Goal: Information Seeking & Learning: Learn about a topic

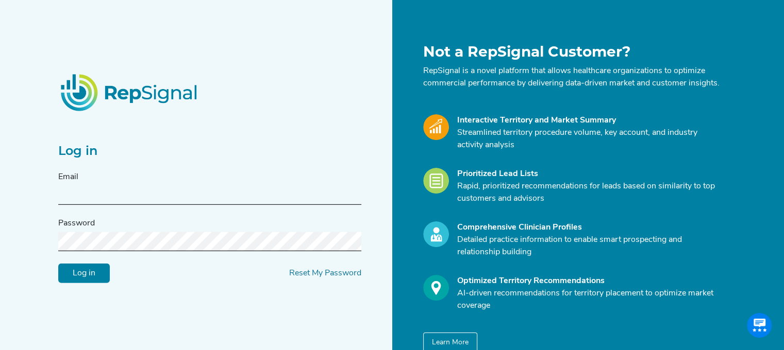
type input "[PERSON_NAME][EMAIL_ADDRESS][PERSON_NAME][DOMAIN_NAME]"
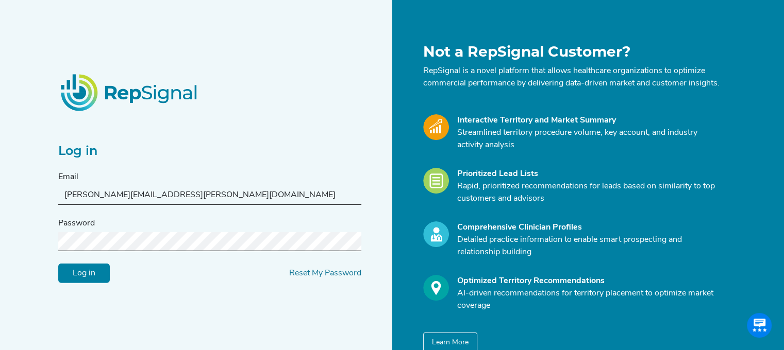
click at [78, 281] on input "Log in" at bounding box center [84, 274] width 52 height 20
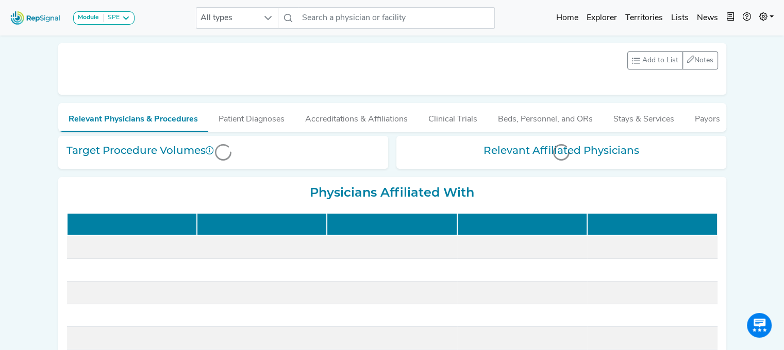
click at [78, 281] on td at bounding box center [132, 270] width 130 height 23
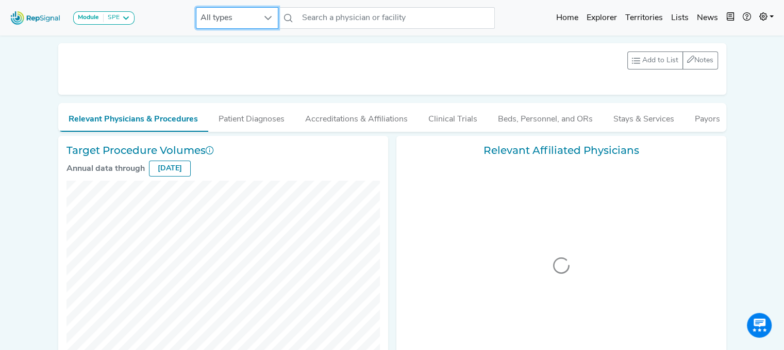
click at [243, 15] on span "All types" at bounding box center [227, 18] width 62 height 21
click at [390, 73] on div "Add to List Recent Lists: Starred Hospitals Create New List Save Notes 0 unread…" at bounding box center [391, 69] width 651 height 35
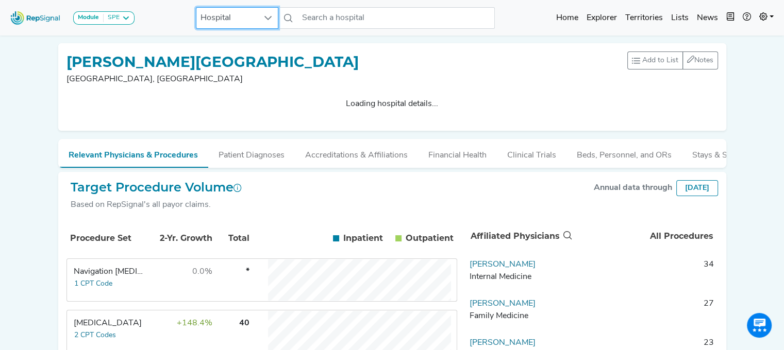
drag, startPoint x: 744, startPoint y: 125, endPoint x: 786, endPoint y: 136, distance: 43.8
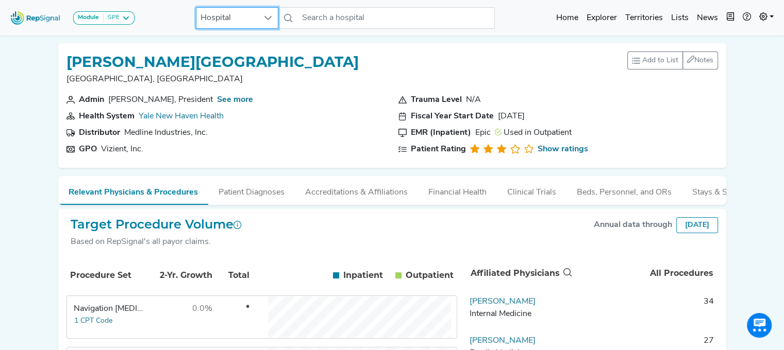
click at [330, 249] on div "Target Procedure Volume Based on RepSignal's all payor claims. Annual data thro…" at bounding box center [391, 237] width 651 height 40
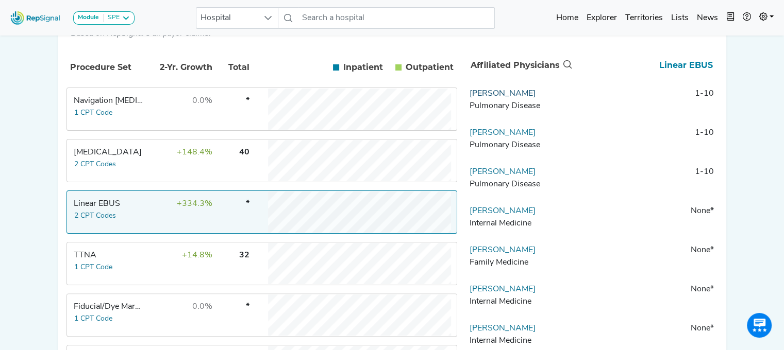
click at [492, 98] on link "[PERSON_NAME]" at bounding box center [502, 94] width 66 height 8
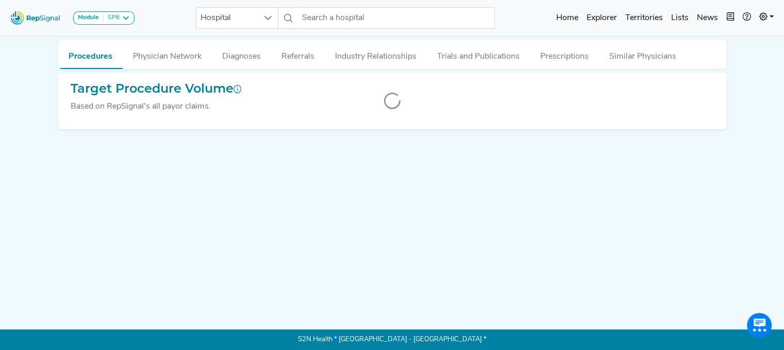
scroll to position [0, 8]
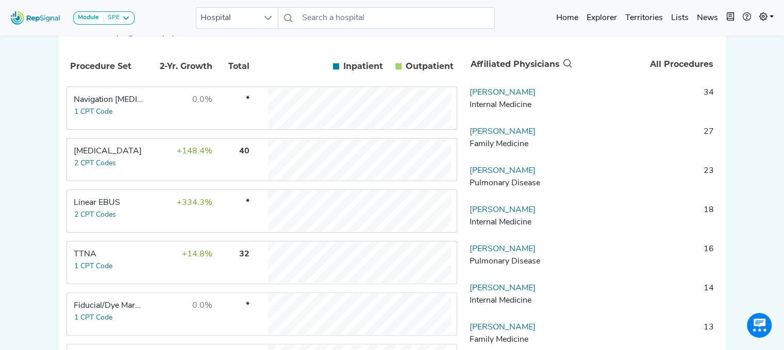
scroll to position [206, 8]
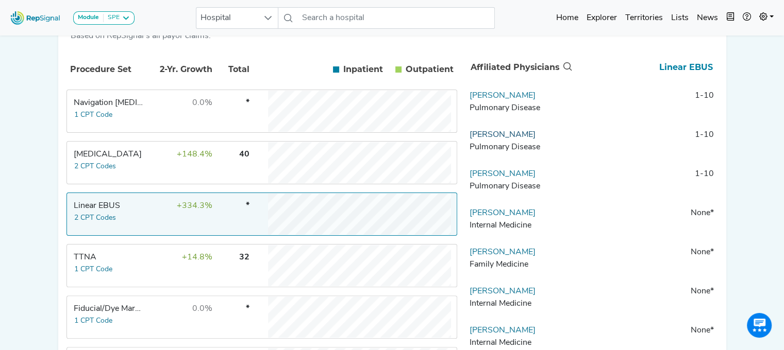
click at [494, 139] on link "[PERSON_NAME]" at bounding box center [502, 135] width 66 height 8
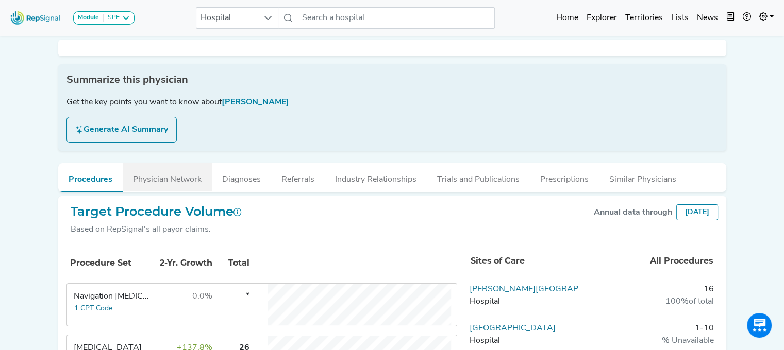
scroll to position [0, 8]
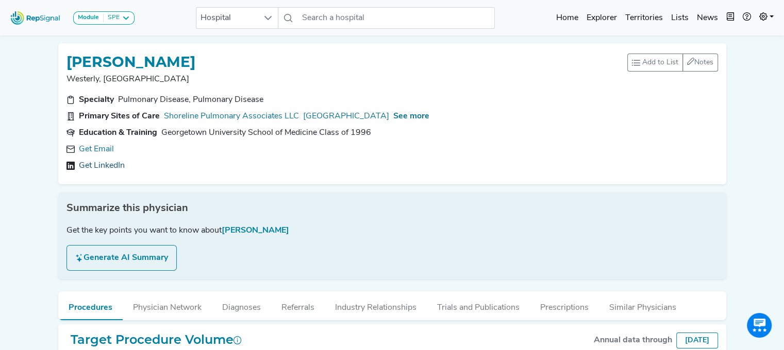
click at [86, 164] on link "Get LinkedIn" at bounding box center [102, 166] width 46 height 12
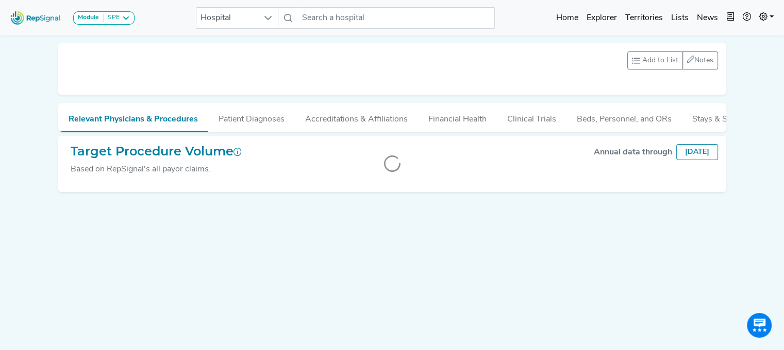
click at [324, 190] on div at bounding box center [392, 164] width 668 height 56
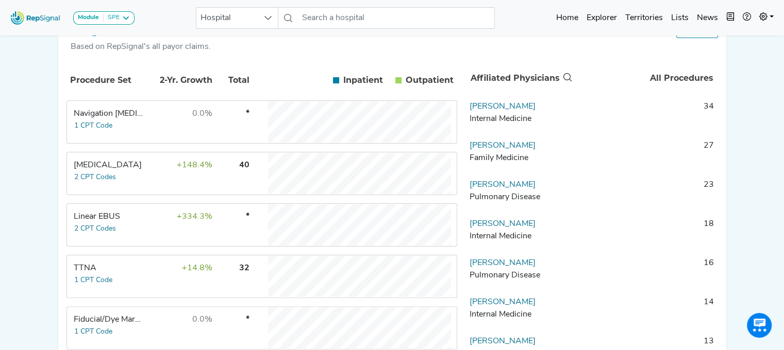
scroll to position [214, 8]
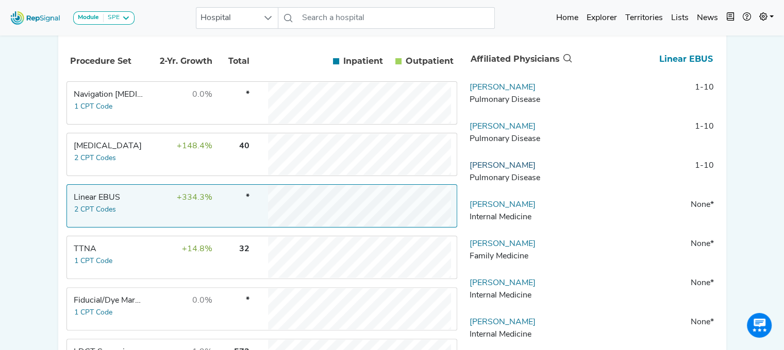
click at [490, 170] on link "[PERSON_NAME]" at bounding box center [502, 166] width 66 height 8
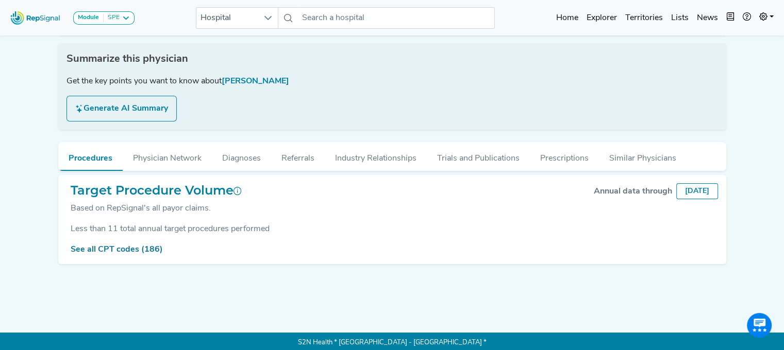
scroll to position [0, 8]
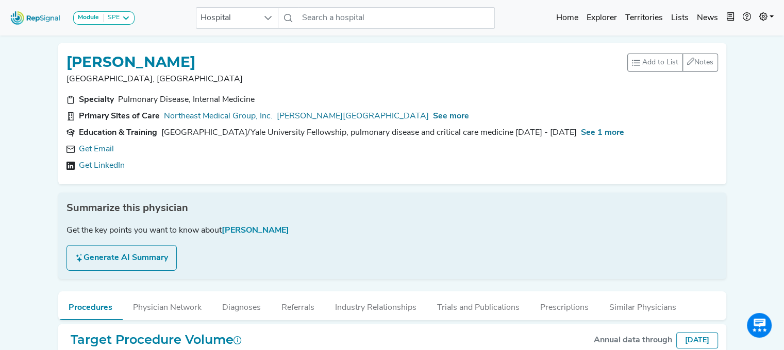
click at [99, 173] on div "Specialty Pulmonary Disease, Internal Medicine Primary Sites of Care Northeast …" at bounding box center [392, 135] width 664 height 82
click at [92, 164] on link "Get LinkedIn" at bounding box center [102, 166] width 46 height 12
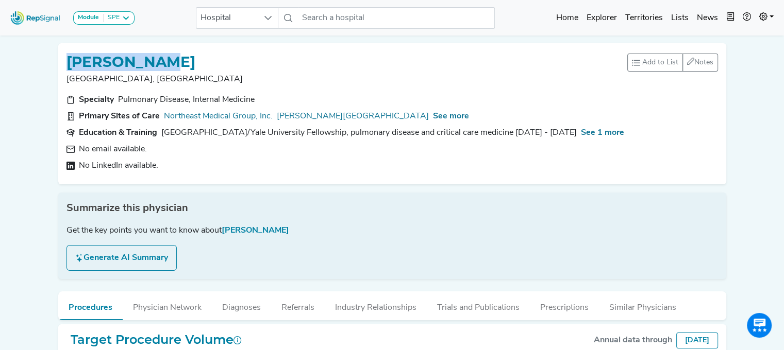
drag, startPoint x: 183, startPoint y: 58, endPoint x: 58, endPoint y: 61, distance: 125.3
click at [66, 61] on div "[PERSON_NAME]" at bounding box center [346, 62] width 561 height 20
copy h1 "[PERSON_NAME]"
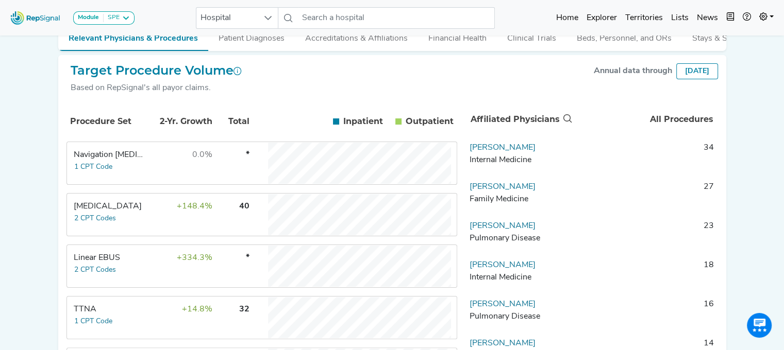
scroll to position [181, 8]
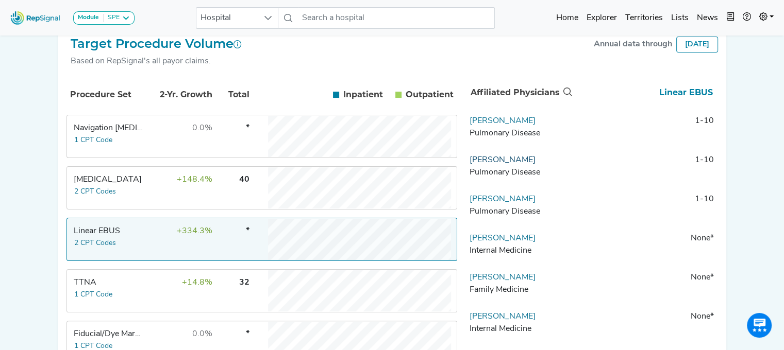
click at [486, 164] on link "[PERSON_NAME]" at bounding box center [502, 160] width 66 height 8
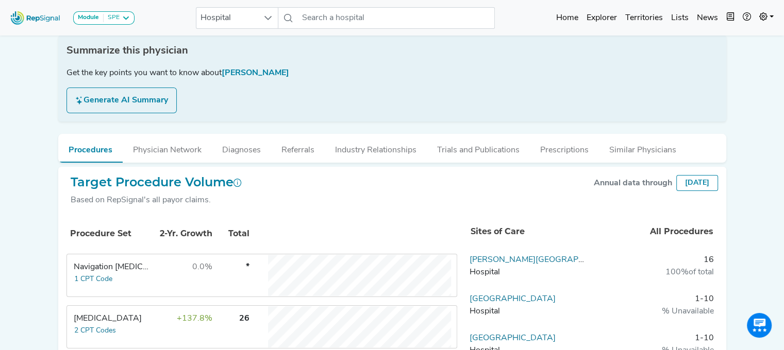
scroll to position [0, 8]
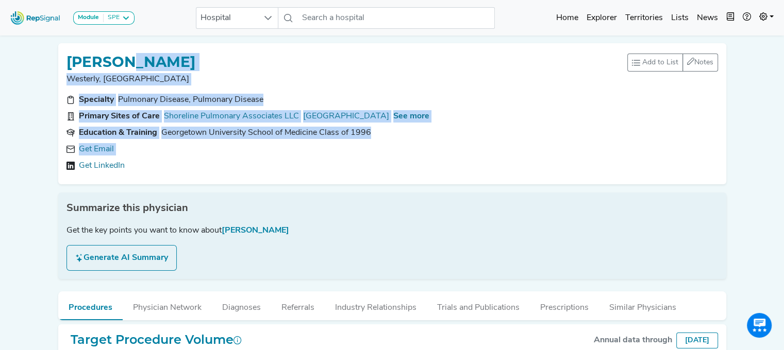
drag, startPoint x: 113, startPoint y: 47, endPoint x: 72, endPoint y: 180, distance: 139.7
click at [72, 180] on div "[PERSON_NAME] Westerly, [GEOGRAPHIC_DATA] Add to List Recent Lists: Starred Phy…" at bounding box center [392, 113] width 668 height 141
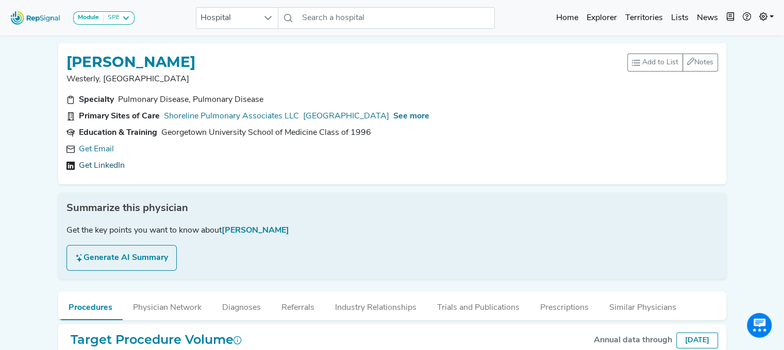
click at [82, 167] on link "Get LinkedIn" at bounding box center [102, 166] width 46 height 12
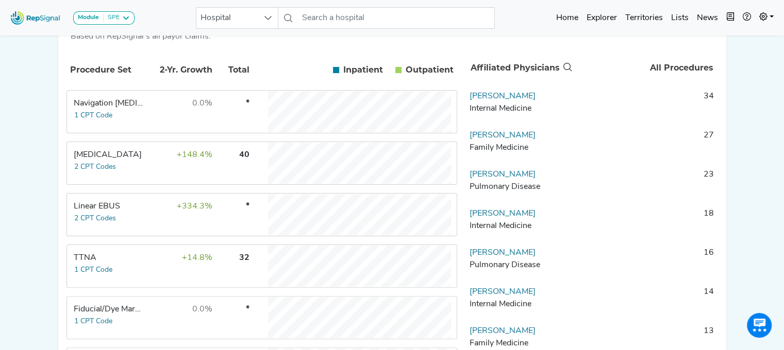
scroll to position [206, 8]
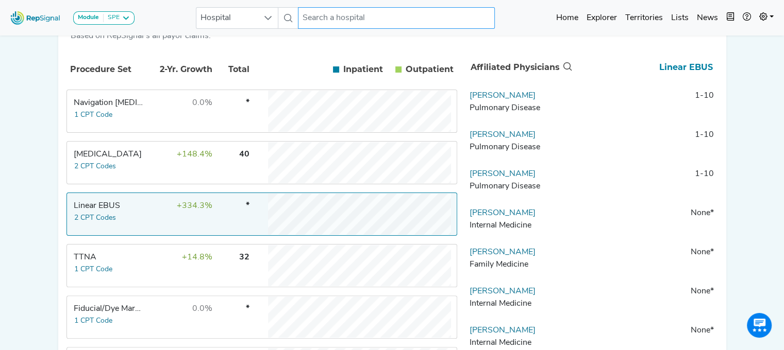
click at [325, 19] on input "text" at bounding box center [396, 18] width 197 height 22
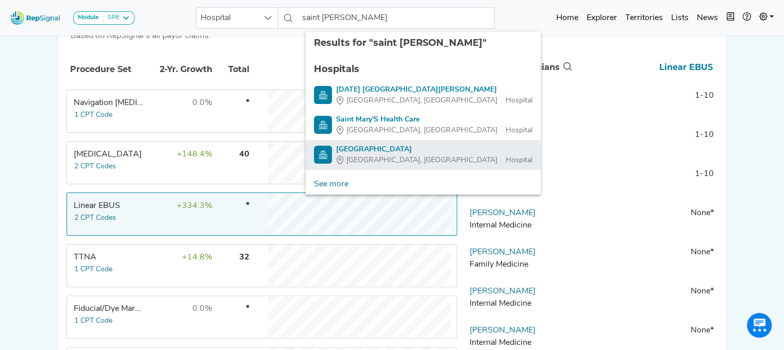
click at [362, 146] on div "[GEOGRAPHIC_DATA]" at bounding box center [434, 149] width 196 height 11
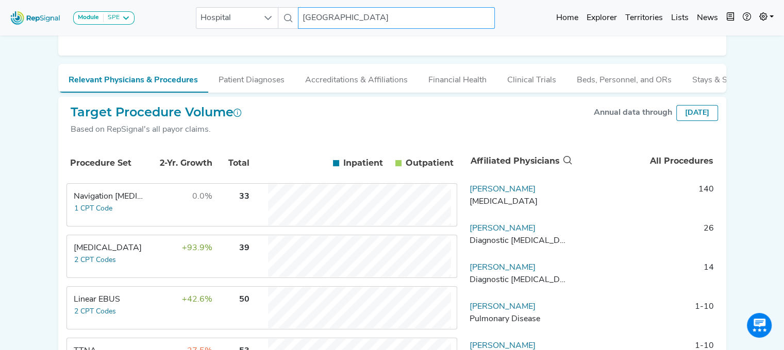
scroll to position [105, 8]
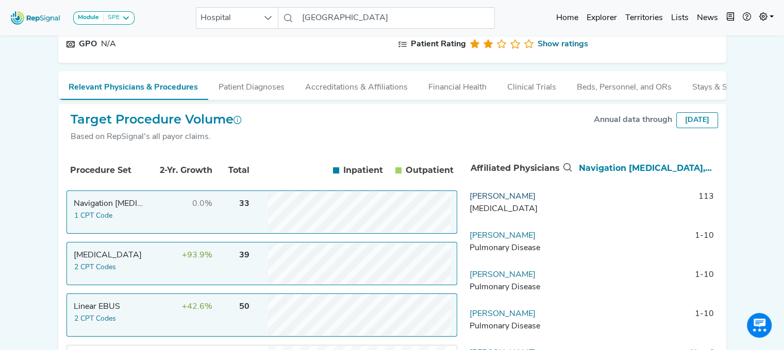
click at [493, 201] on link "[PERSON_NAME]" at bounding box center [502, 197] width 66 height 8
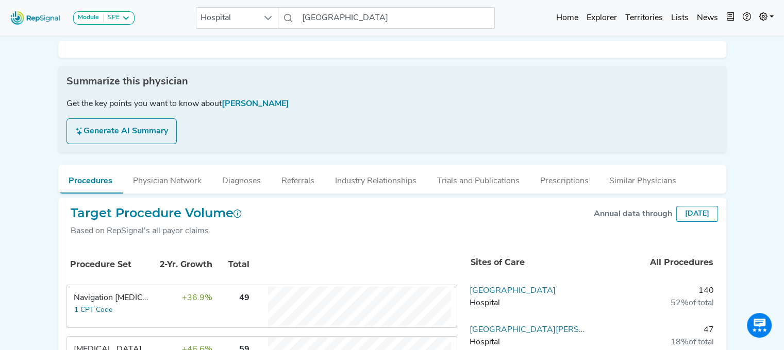
scroll to position [0, 8]
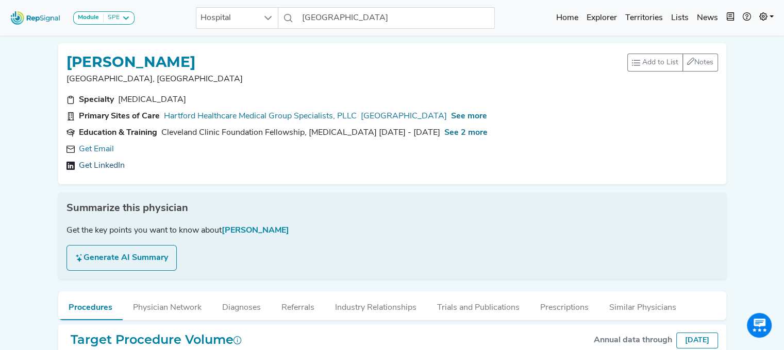
click at [87, 164] on link "Get LinkedIn" at bounding box center [102, 166] width 46 height 12
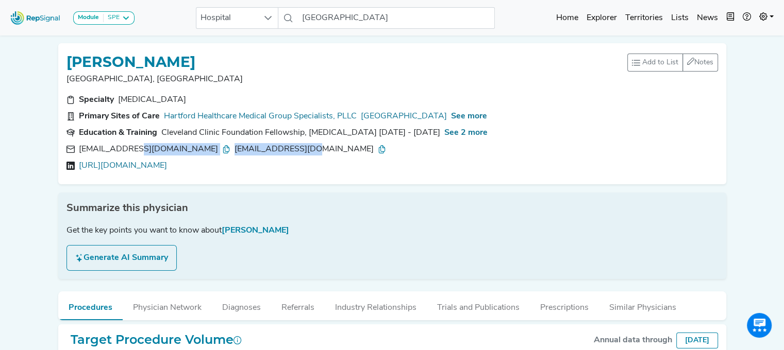
drag, startPoint x: 270, startPoint y: 150, endPoint x: 125, endPoint y: 150, distance: 144.8
click at [125, 150] on div "[EMAIL_ADDRESS][DOMAIN_NAME] [EMAIL_ADDRESS][DOMAIN_NAME]" at bounding box center [234, 149] width 311 height 12
click at [124, 171] on link "[URL][DOMAIN_NAME]" at bounding box center [123, 166] width 88 height 12
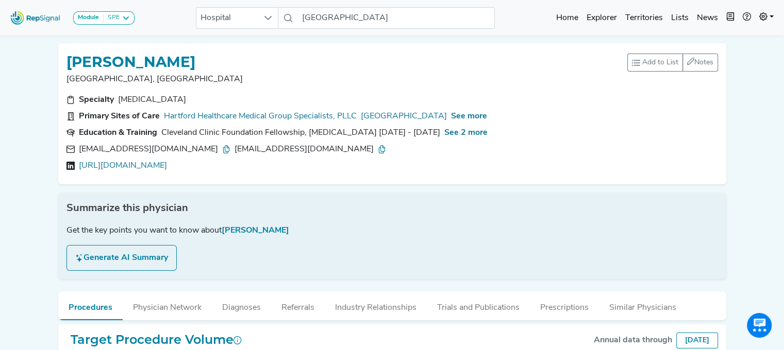
click at [287, 35] on nav "Module SPE [MEDICAL_DATA] Disposable Bronchoscope SBRT SPE TTNA [MEDICAL_DATA] …" at bounding box center [392, 18] width 784 height 36
click at [469, 117] on span "See more" at bounding box center [469, 116] width 36 height 8
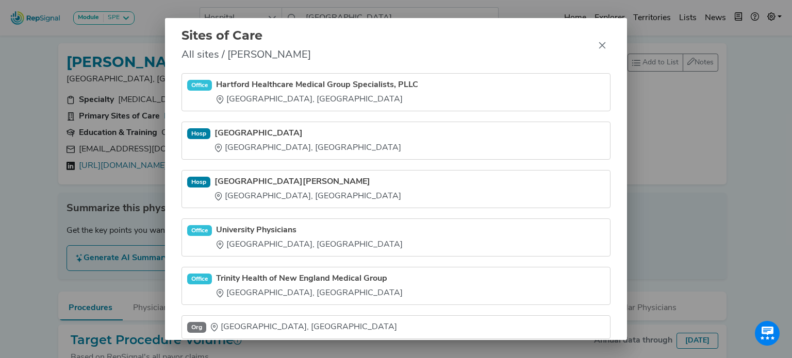
click at [19, 254] on div "Sites of Care All sites / [PERSON_NAME] Office Hartford Healthcare Medical Grou…" at bounding box center [396, 179] width 792 height 358
click at [39, 60] on div "Sites of Care All sites / [PERSON_NAME] Office Hartford Healthcare Medical Grou…" at bounding box center [396, 179] width 792 height 358
click at [600, 47] on icon "Close" at bounding box center [602, 45] width 8 height 8
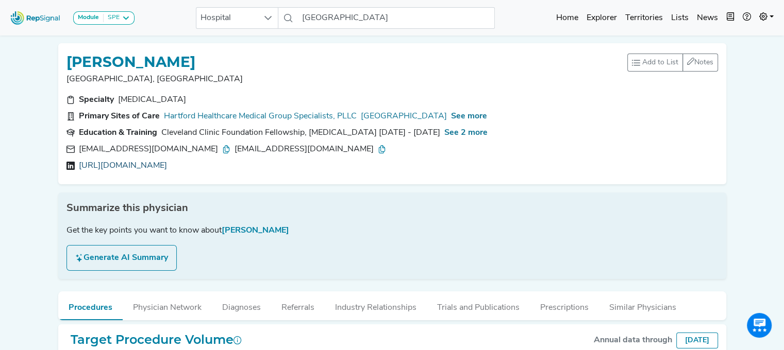
click at [166, 161] on link "[URL][DOMAIN_NAME]" at bounding box center [123, 166] width 88 height 12
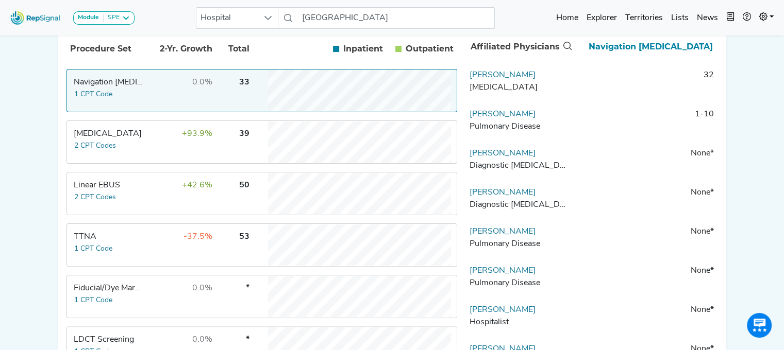
scroll to position [228, 0]
click at [483, 131] on div "Pulmonary Disease" at bounding box center [519, 126] width 100 height 12
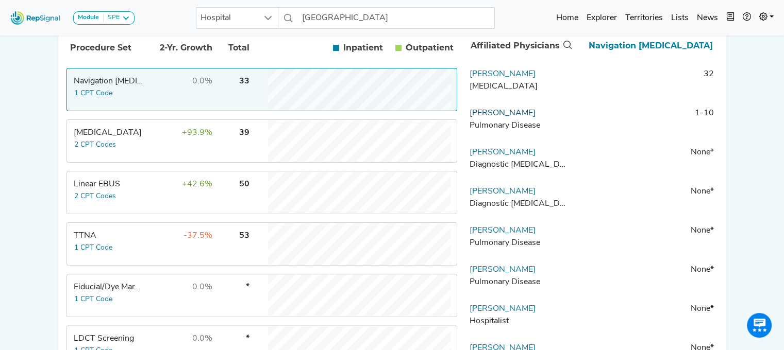
click at [486, 117] on link "[PERSON_NAME]" at bounding box center [502, 113] width 66 height 8
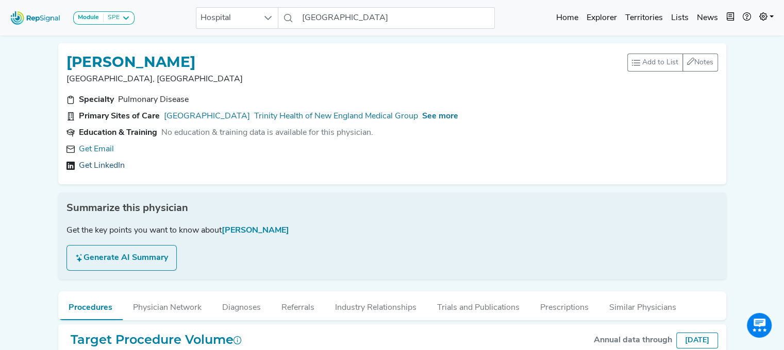
click at [100, 167] on link "Get LinkedIn" at bounding box center [102, 166] width 46 height 12
click at [207, 114] on link "[GEOGRAPHIC_DATA]" at bounding box center [207, 116] width 86 height 12
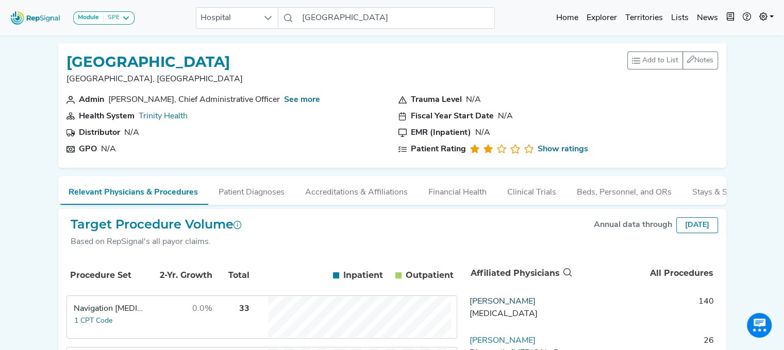
drag, startPoint x: 542, startPoint y: 310, endPoint x: 470, endPoint y: 307, distance: 71.7
click at [470, 307] on td "[PERSON_NAME] [MEDICAL_DATA]" at bounding box center [519, 311] width 108 height 31
copy link "[PERSON_NAME]"
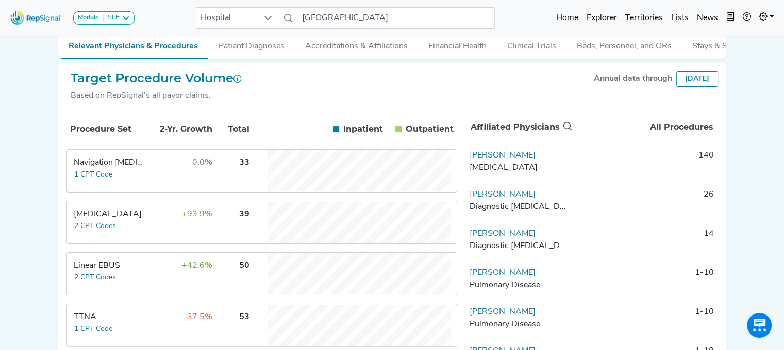
scroll to position [204, 0]
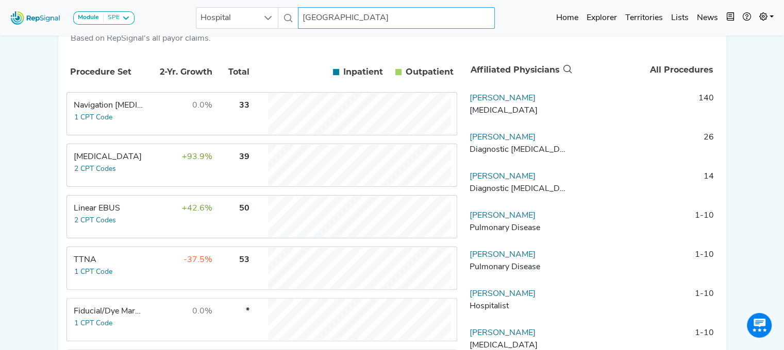
click at [389, 18] on input "[GEOGRAPHIC_DATA]" at bounding box center [396, 18] width 197 height 22
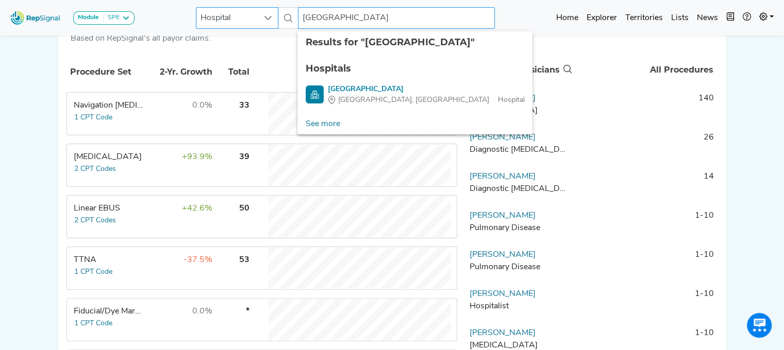
drag, startPoint x: 348, startPoint y: 18, endPoint x: 262, endPoint y: 27, distance: 86.0
click at [262, 27] on div "Hospital [GEOGRAPHIC_DATA] 2 results are available" at bounding box center [345, 18] width 299 height 22
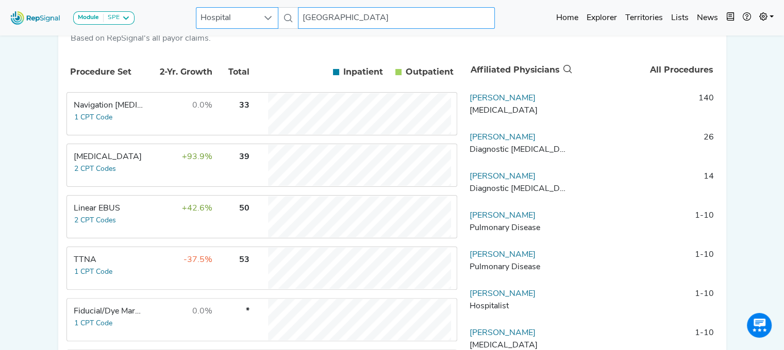
type input "[GEOGRAPHIC_DATA]"
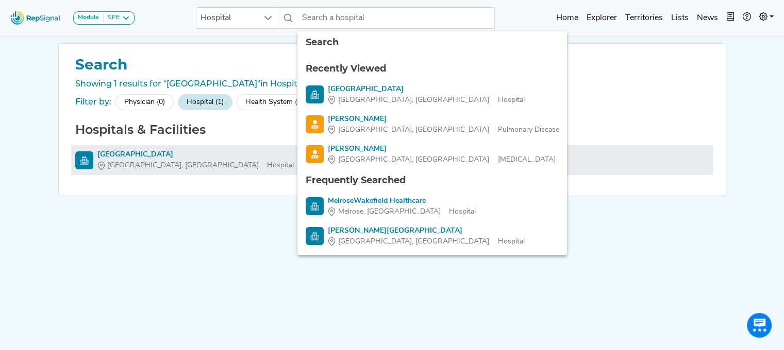
click at [147, 154] on div "[GEOGRAPHIC_DATA]" at bounding box center [195, 154] width 196 height 11
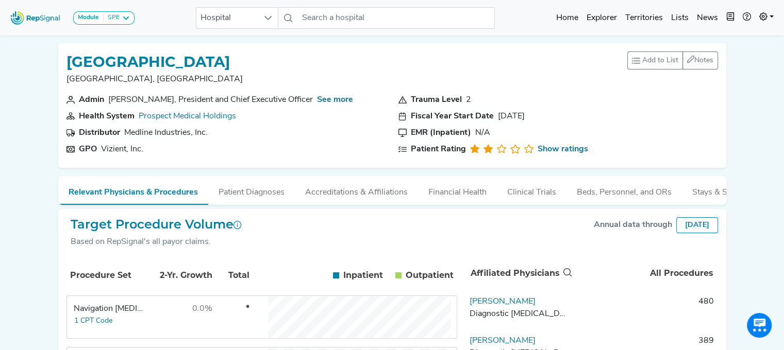
scroll to position [306, 0]
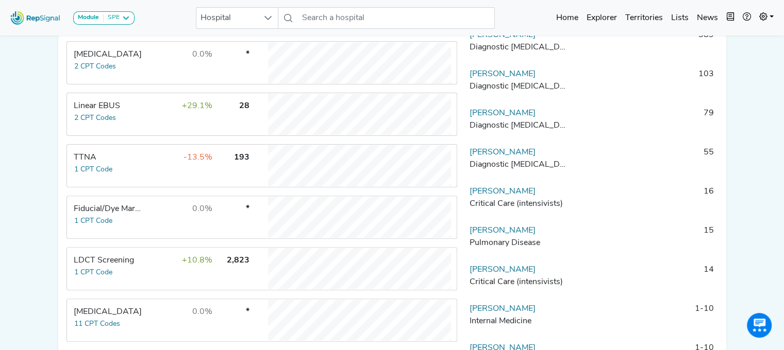
click at [155, 127] on td "+29.1%" at bounding box center [179, 114] width 67 height 41
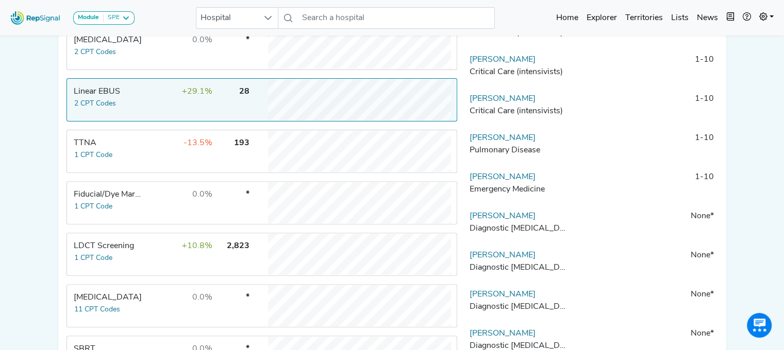
scroll to position [329, 0]
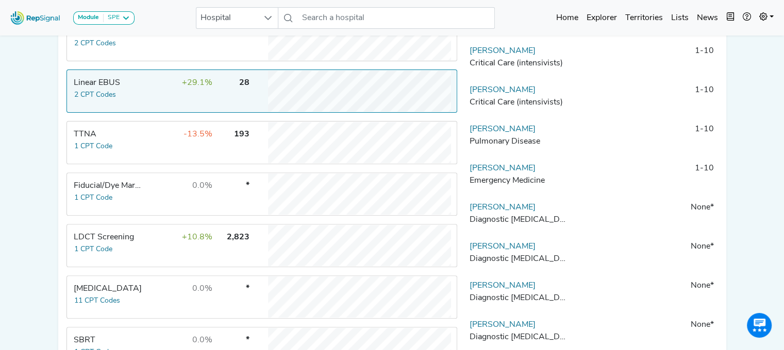
drag, startPoint x: 571, startPoint y: 175, endPoint x: 468, endPoint y: 179, distance: 103.2
click at [468, 179] on td "[PERSON_NAME] Emergency Medicine" at bounding box center [519, 177] width 108 height 31
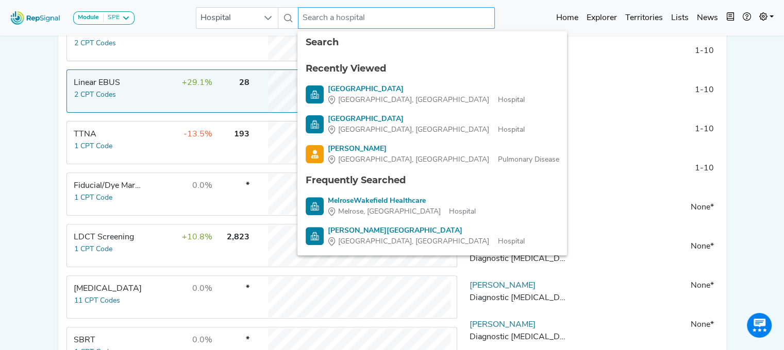
paste input "[GEOGRAPHIC_DATA][PERSON_NAME]"
type input "[GEOGRAPHIC_DATA][PERSON_NAME]"
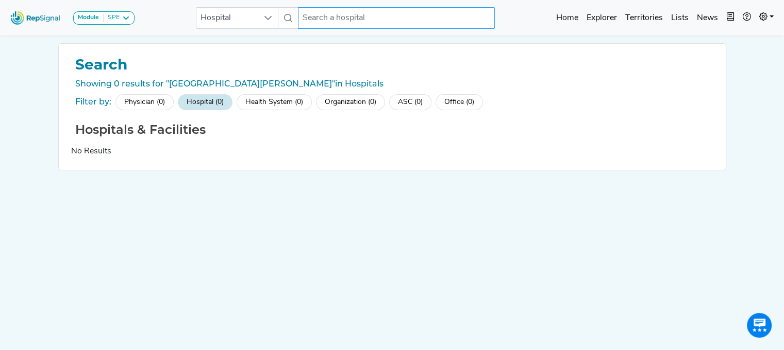
click at [327, 18] on input "text" at bounding box center [396, 18] width 197 height 22
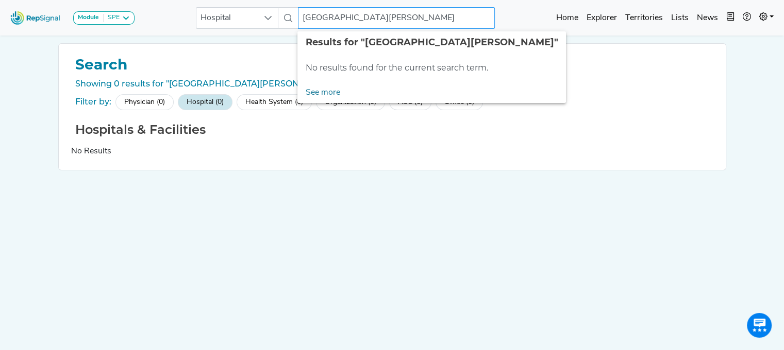
drag, startPoint x: 383, startPoint y: 13, endPoint x: 555, endPoint y: 30, distance: 173.0
click at [555, 30] on div "Module SPE [MEDICAL_DATA] Disposable Bronchoscope SBRT SPE TTNA [MEDICAL_DATA] …" at bounding box center [392, 17] width 784 height 27
click at [309, 18] on input "[GEOGRAPHIC_DATA][PERSON_NAME]" at bounding box center [396, 18] width 197 height 22
drag, startPoint x: 393, startPoint y: 18, endPoint x: 264, endPoint y: 20, distance: 129.4
click at [264, 20] on div "Hospital [GEOGRAPHIC_DATA][PERSON_NAME] No results found" at bounding box center [345, 18] width 299 height 22
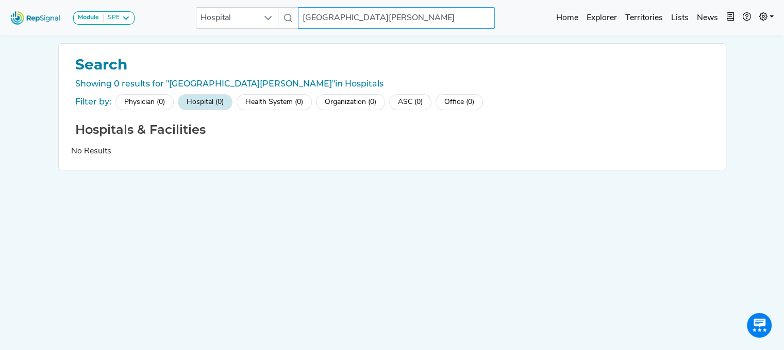
paste input "t [PERSON_NAME]"
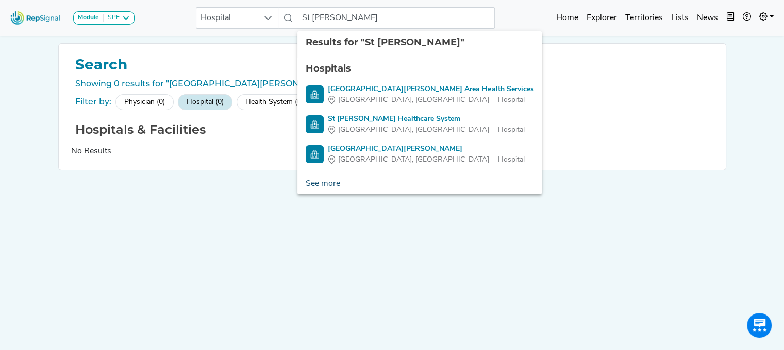
click at [333, 183] on link "See more" at bounding box center [322, 184] width 51 height 21
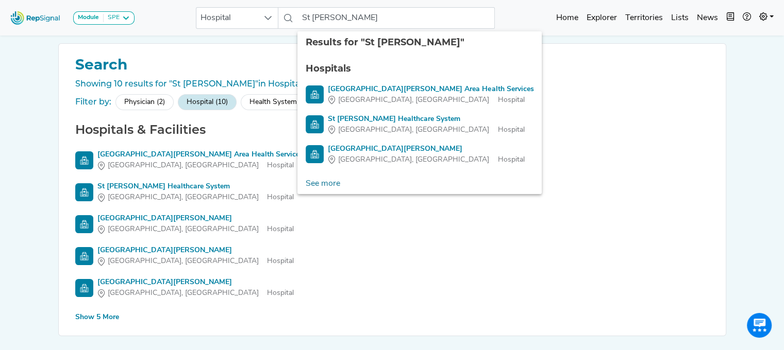
click at [109, 318] on div "Show 5 More" at bounding box center [97, 317] width 44 height 11
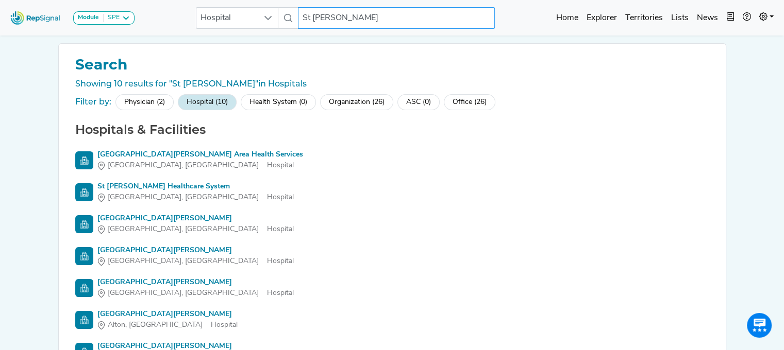
click at [350, 20] on input "St [PERSON_NAME]" at bounding box center [396, 18] width 197 height 22
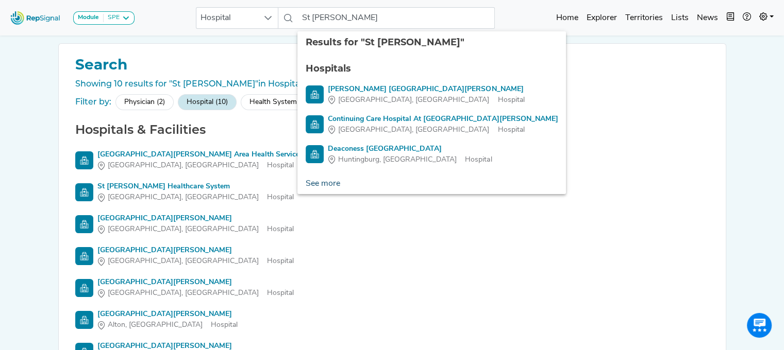
click at [328, 187] on link "See more" at bounding box center [322, 184] width 51 height 21
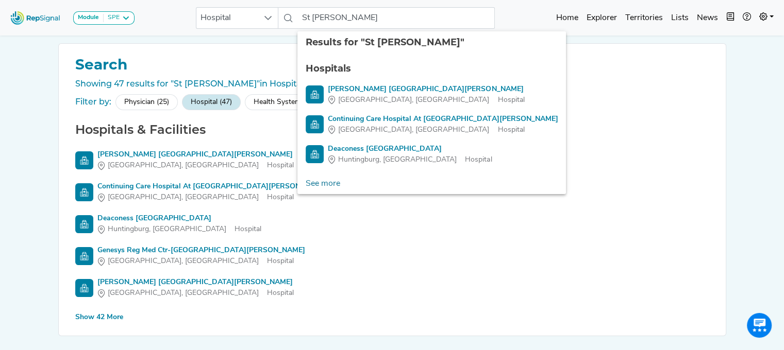
click at [749, 96] on div "Module SPE [MEDICAL_DATA] Disposable Bronchoscope SBRT SPE TTNA [MEDICAL_DATA] …" at bounding box center [392, 193] width 784 height 387
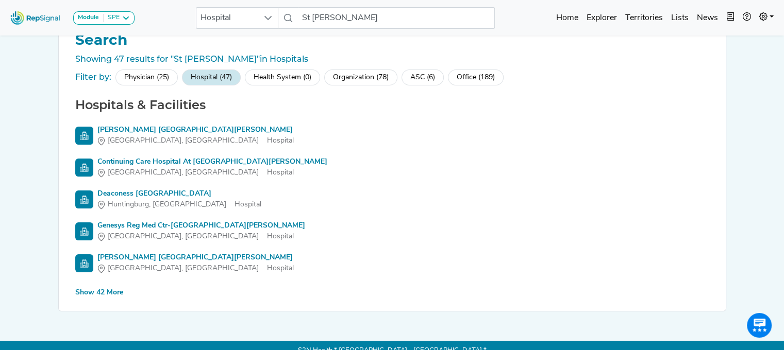
scroll to position [28, 0]
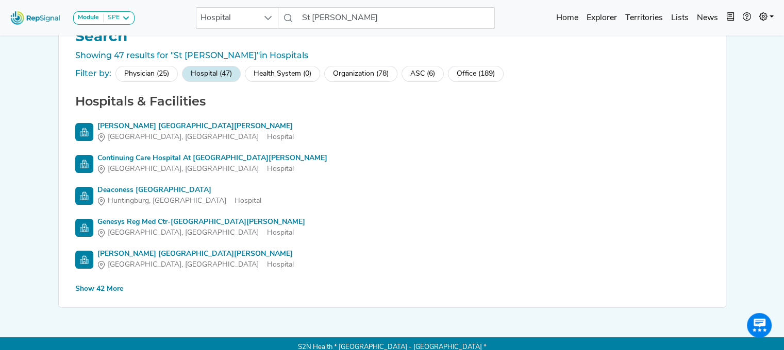
click at [113, 284] on div "Show 42 More" at bounding box center [99, 289] width 48 height 11
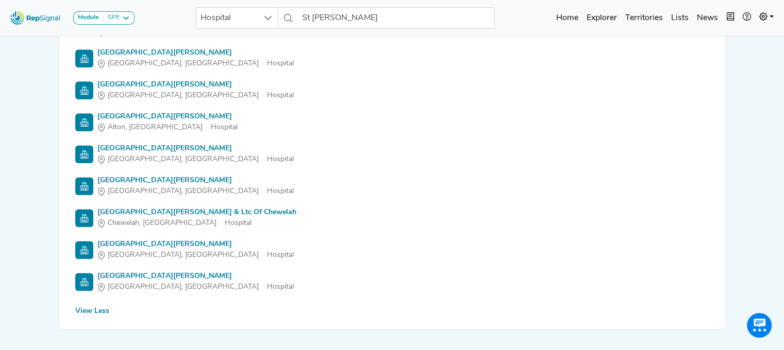
scroll to position [1364, 0]
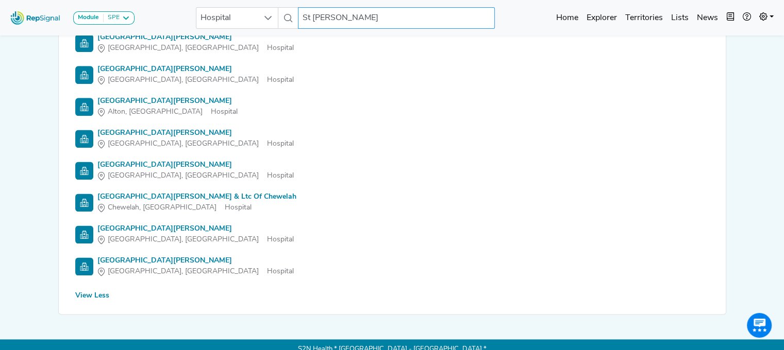
click at [311, 17] on input "St [PERSON_NAME]" at bounding box center [396, 18] width 197 height 22
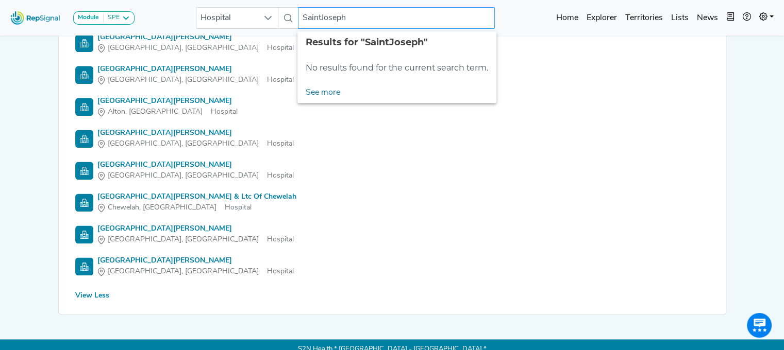
type input "Saint [PERSON_NAME]"
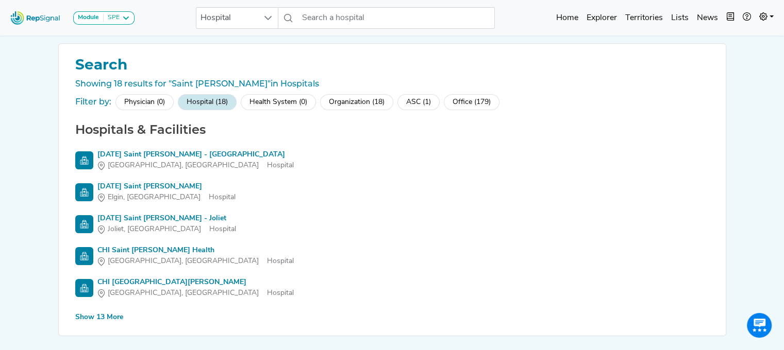
click at [100, 317] on div "Show 13 More" at bounding box center [99, 317] width 48 height 11
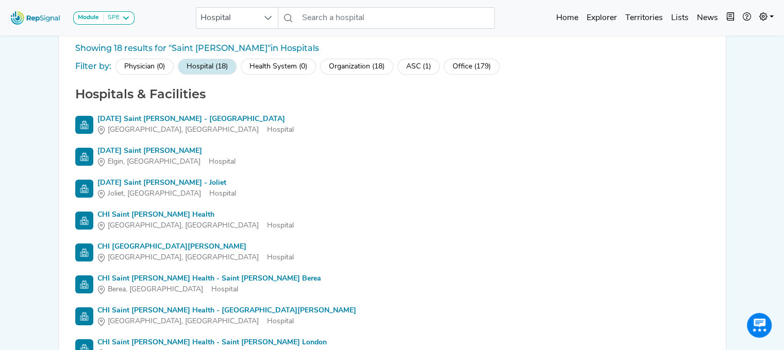
scroll to position [8, 0]
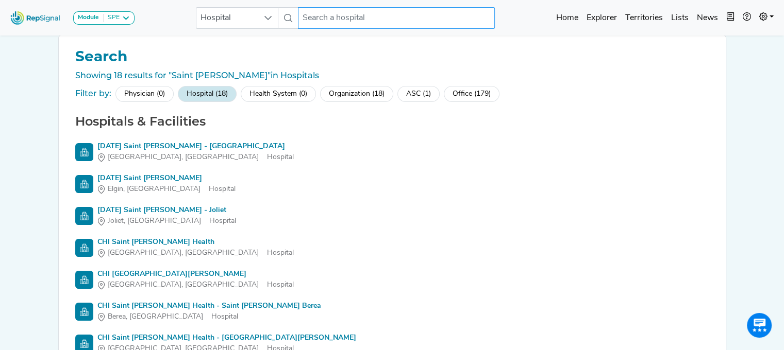
click at [328, 20] on input "text" at bounding box center [396, 18] width 197 height 22
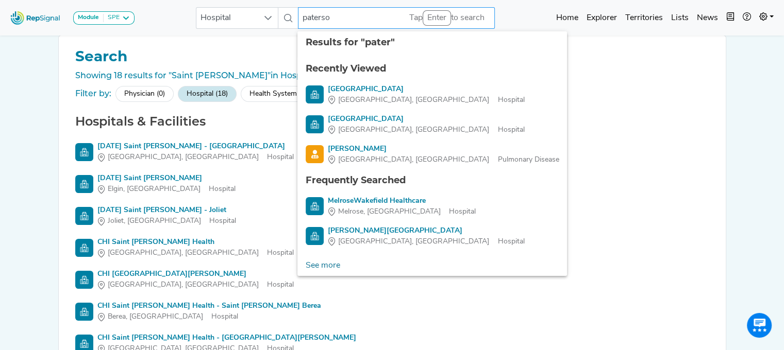
type input "paterson"
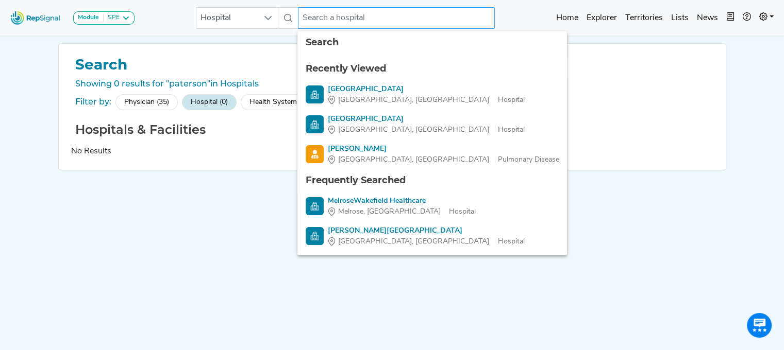
click at [340, 19] on input "text" at bounding box center [396, 18] width 197 height 22
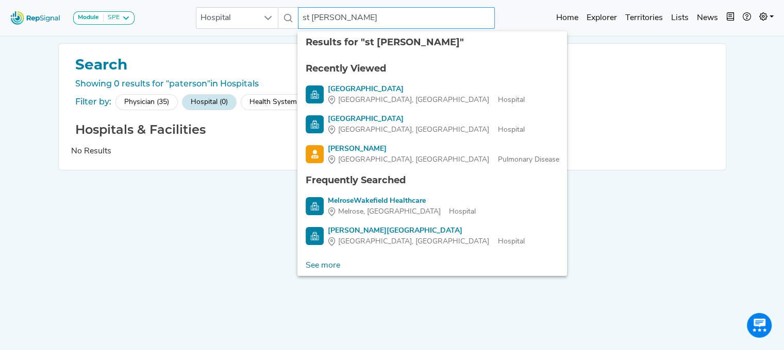
type input "st [PERSON_NAME]"
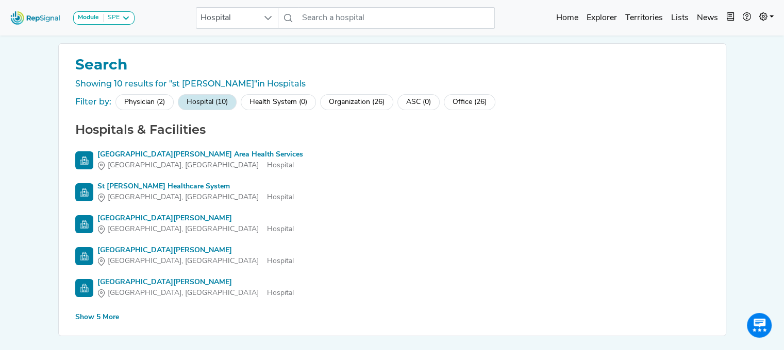
click at [95, 315] on div "Show 5 More" at bounding box center [97, 317] width 44 height 11
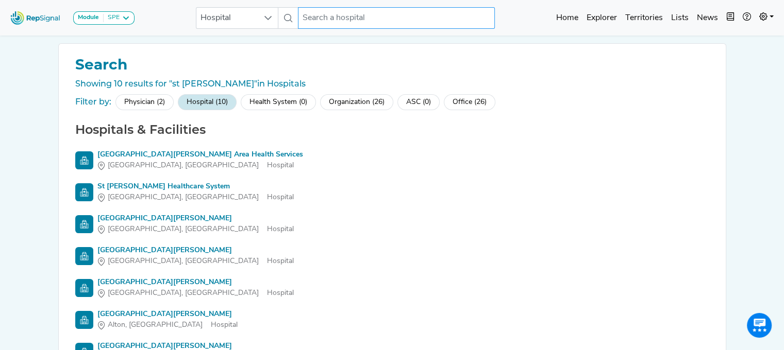
click at [345, 18] on input "text" at bounding box center [396, 18] width 197 height 22
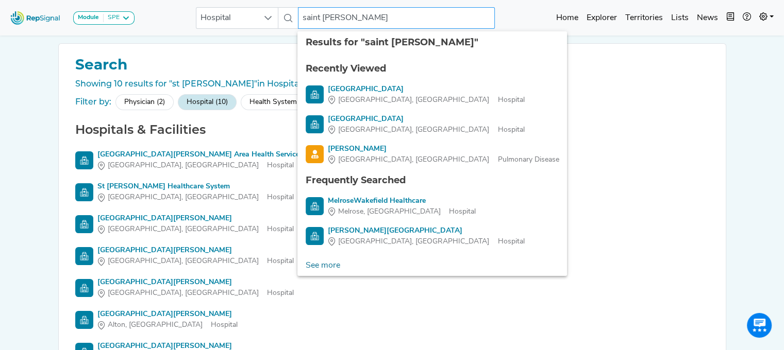
type input "saint [PERSON_NAME]"
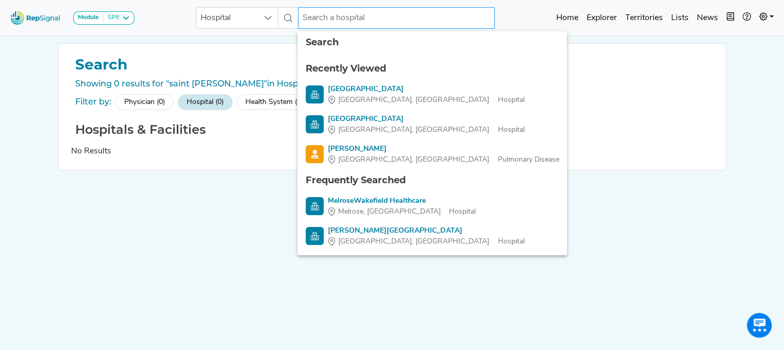
paste input "[GEOGRAPHIC_DATA]"
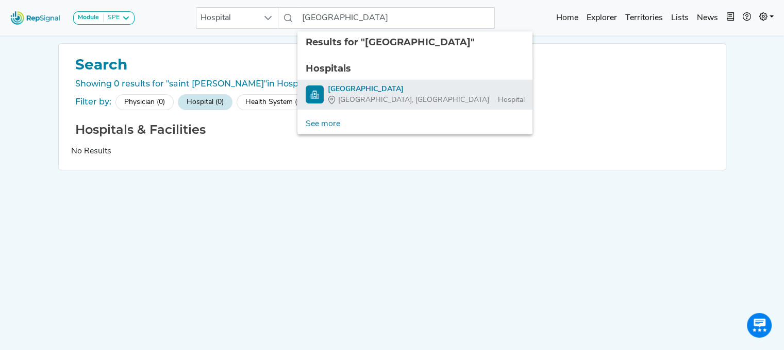
click at [380, 90] on div "[GEOGRAPHIC_DATA]" at bounding box center [426, 89] width 196 height 11
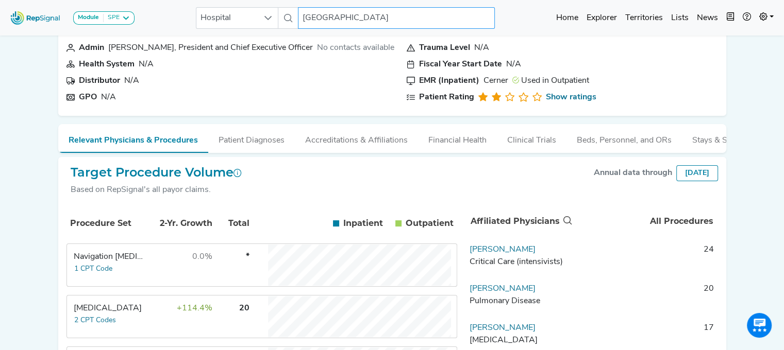
scroll to position [220, 0]
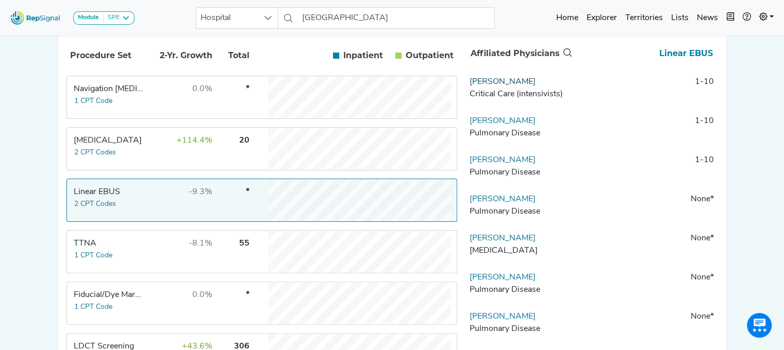
click at [514, 86] on link "[PERSON_NAME]" at bounding box center [502, 82] width 66 height 8
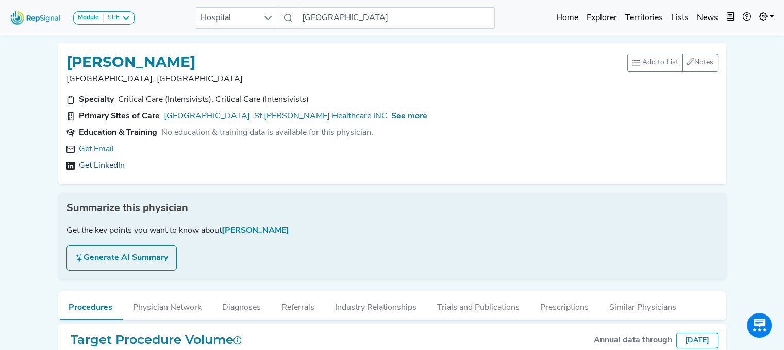
click at [95, 158] on div "Get Email Get LinkedIn" at bounding box center [391, 157] width 651 height 29
click at [95, 164] on link "Get LinkedIn" at bounding box center [102, 166] width 46 height 12
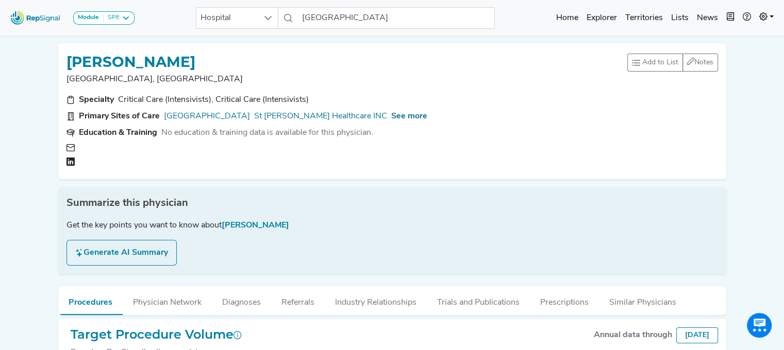
click at [98, 148] on div at bounding box center [157, 148] width 148 height 10
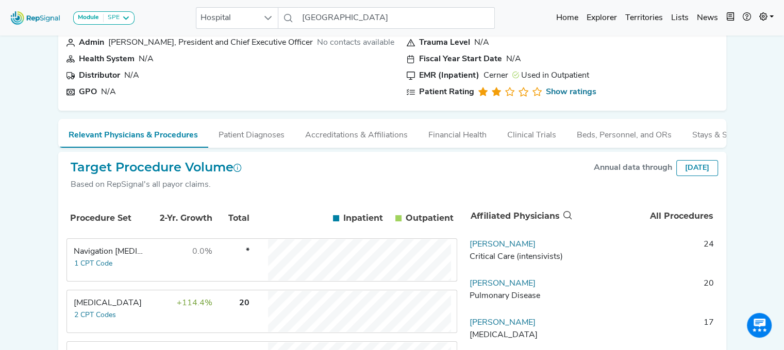
scroll to position [159, 0]
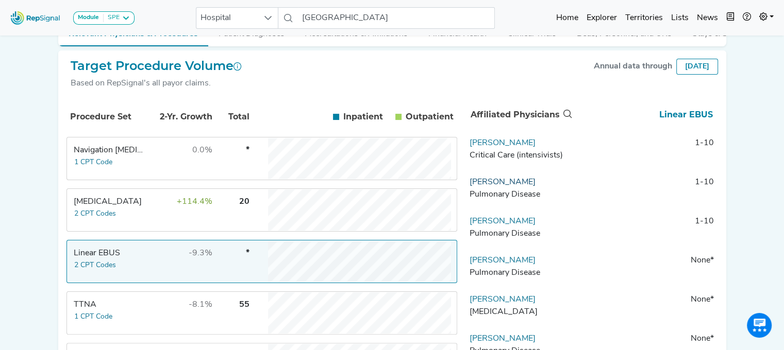
click at [509, 187] on link "[PERSON_NAME]" at bounding box center [502, 182] width 66 height 8
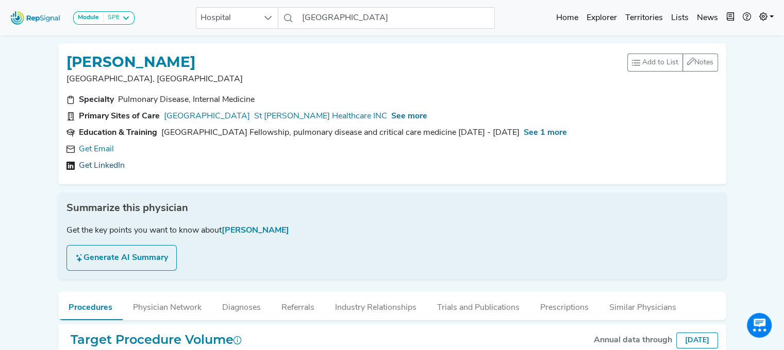
click at [109, 165] on link "Get LinkedIn" at bounding box center [102, 166] width 46 height 12
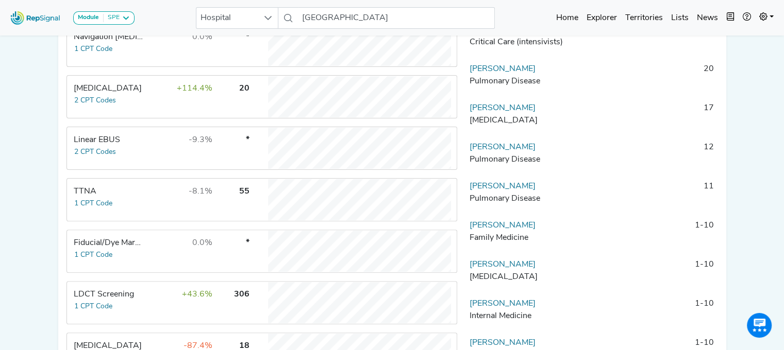
scroll to position [274, 0]
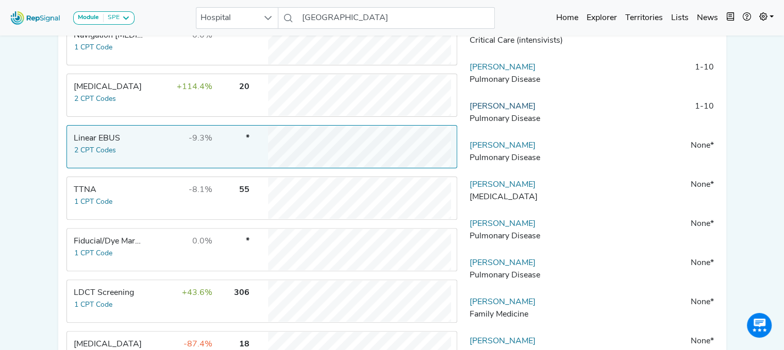
click at [522, 111] on link "[PERSON_NAME]" at bounding box center [502, 107] width 66 height 8
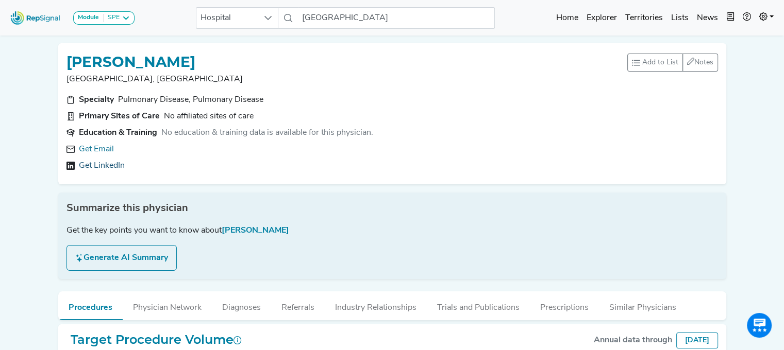
click at [95, 164] on link "Get LinkedIn" at bounding box center [102, 166] width 46 height 12
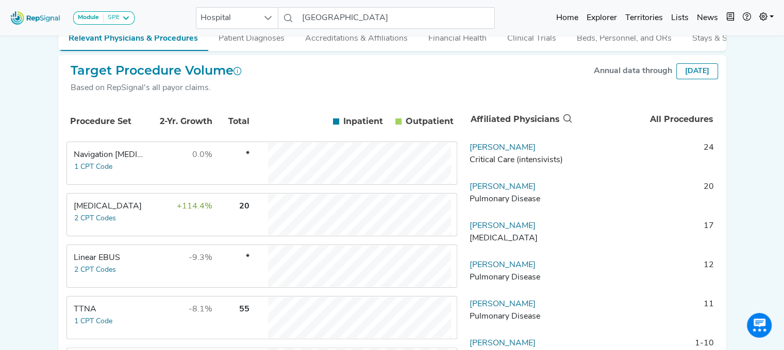
scroll to position [212, 0]
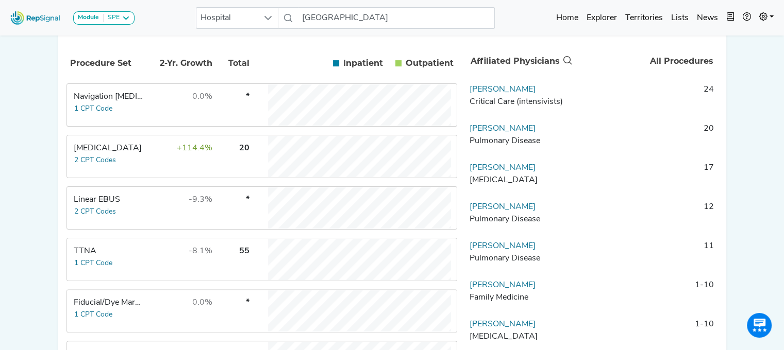
click at [128, 219] on td "Linear EBUS 2 CPT Codes" at bounding box center [106, 208] width 77 height 41
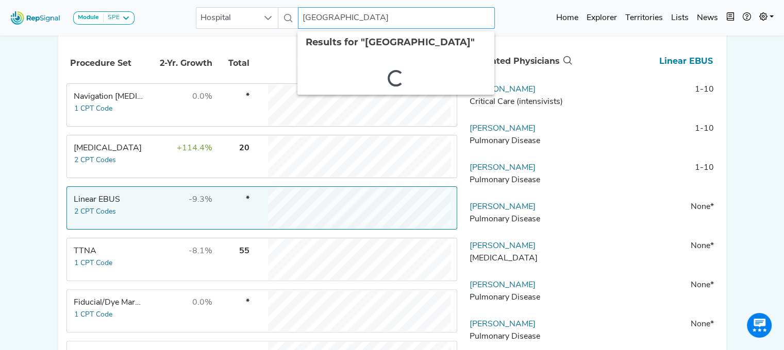
drag, startPoint x: 306, startPoint y: 16, endPoint x: 614, endPoint y: 37, distance: 308.9
click at [614, 37] on div "Module SPE [MEDICAL_DATA] Disposable Bronchoscope SBRT SPE TTNA [MEDICAL_DATA] …" at bounding box center [392, 169] width 784 height 762
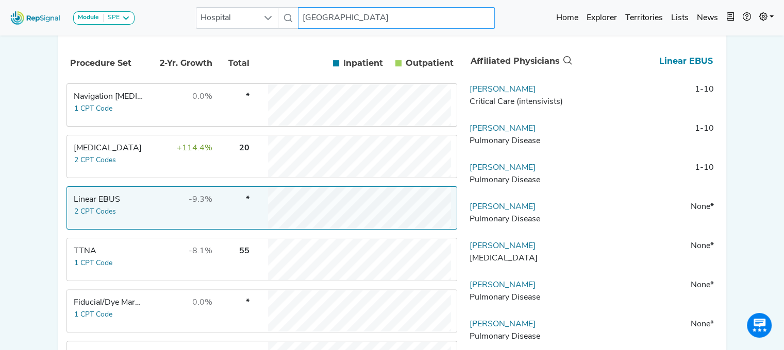
type input "S"
type input "rahway"
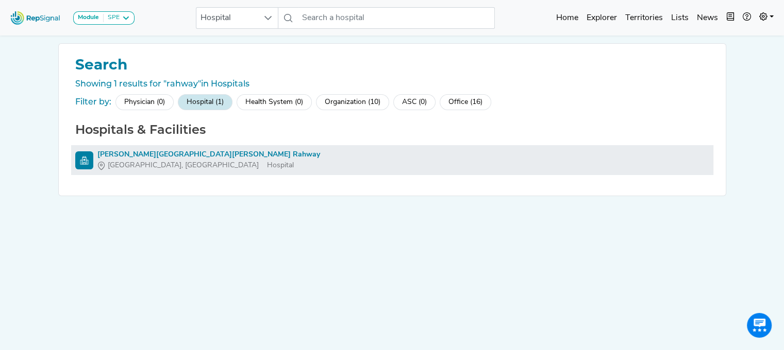
click at [249, 152] on div "[PERSON_NAME][GEOGRAPHIC_DATA][PERSON_NAME] Rahway" at bounding box center [208, 154] width 223 height 11
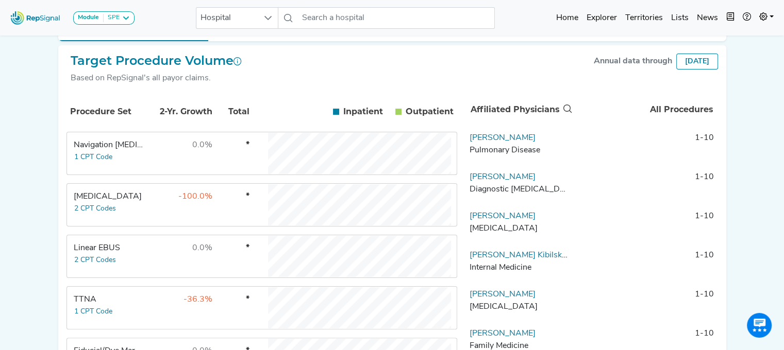
scroll to position [165, 0]
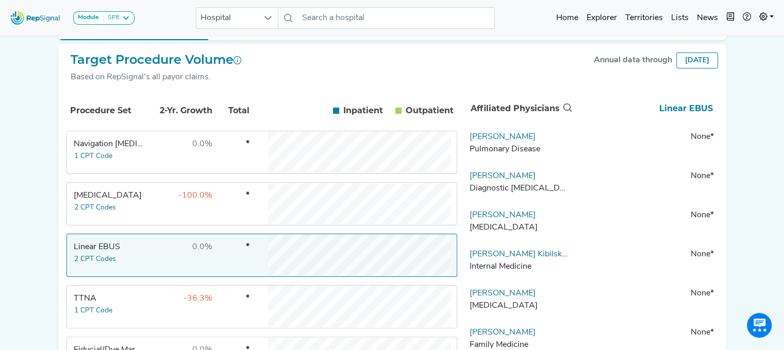
click at [205, 82] on div "Based on RepSignal's all payor claims." at bounding box center [156, 77] width 171 height 12
drag, startPoint x: 554, startPoint y: 148, endPoint x: 462, endPoint y: 139, distance: 92.7
click at [462, 139] on div "Procedure Set 2-Yr. Growth Total Inpatient In Outpatient Out Navigation [MEDICA…" at bounding box center [391, 317] width 651 height 451
copy link "[PERSON_NAME]"
click at [332, 22] on input "text" at bounding box center [396, 18] width 197 height 22
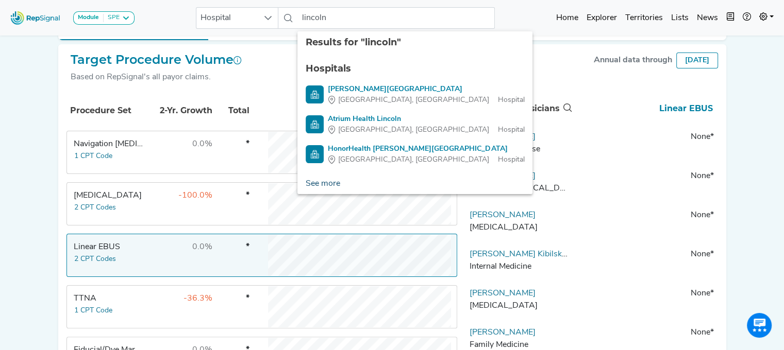
click at [332, 185] on link "See more" at bounding box center [322, 184] width 51 height 21
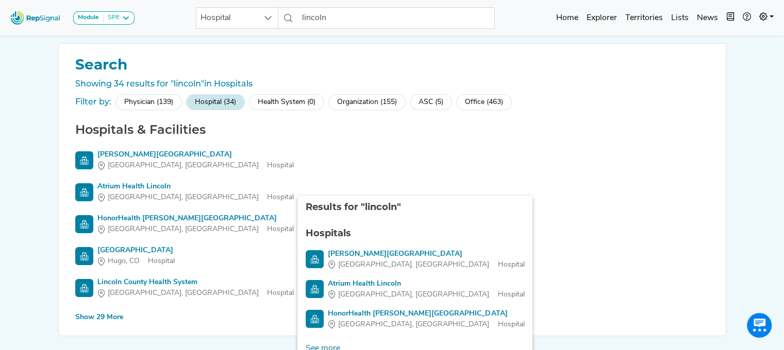
click at [107, 319] on div "Show 29 More" at bounding box center [99, 317] width 48 height 11
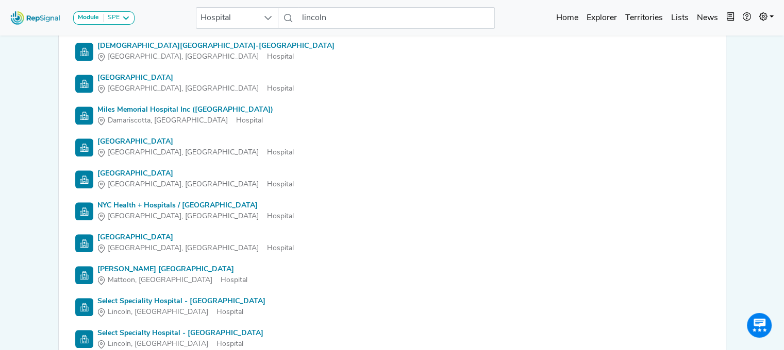
scroll to position [813, 0]
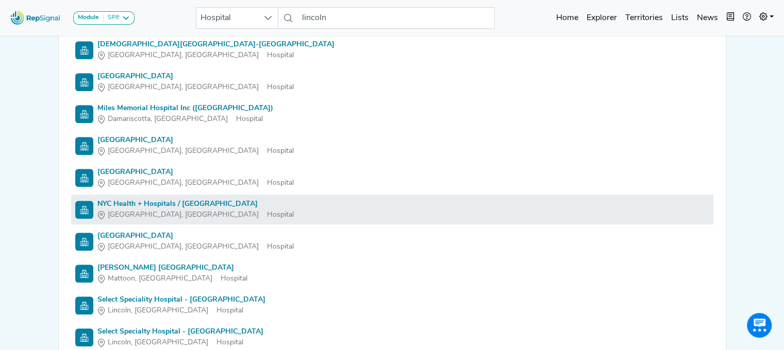
click at [135, 205] on div "NYC Health + Hospitals / [GEOGRAPHIC_DATA]" at bounding box center [195, 204] width 196 height 11
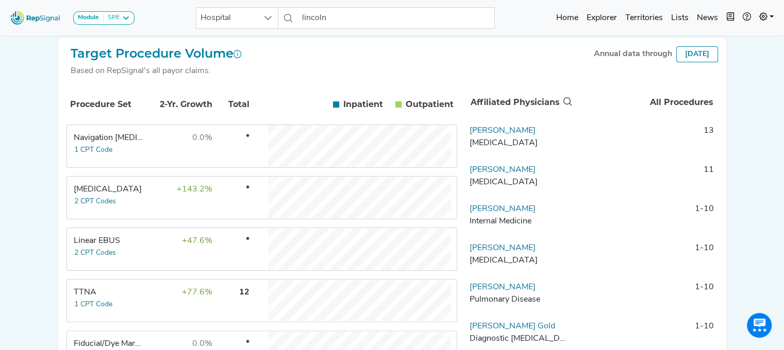
scroll to position [208, 0]
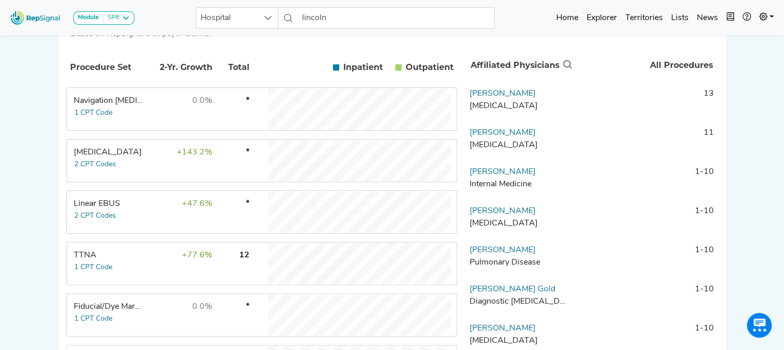
click at [141, 218] on td "Linear EBUS 2 CPT Codes" at bounding box center [106, 212] width 77 height 41
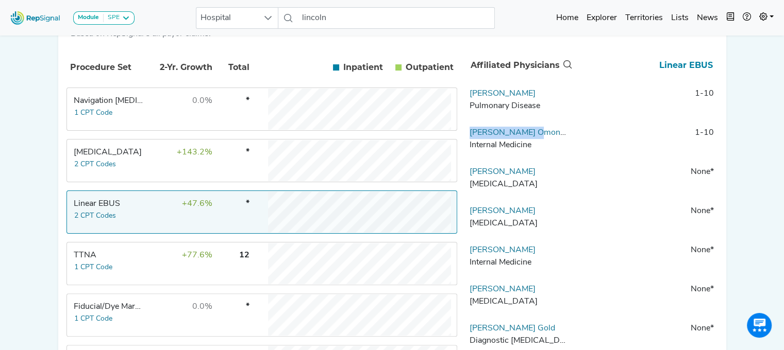
drag, startPoint x: 569, startPoint y: 146, endPoint x: 466, endPoint y: 141, distance: 102.7
click at [466, 141] on td "[PERSON_NAME] Omonuwa Internal Medicine" at bounding box center [519, 142] width 108 height 31
copy link "[PERSON_NAME] Omonuwa"
click at [129, 260] on div "TTNA" at bounding box center [109, 255] width 71 height 12
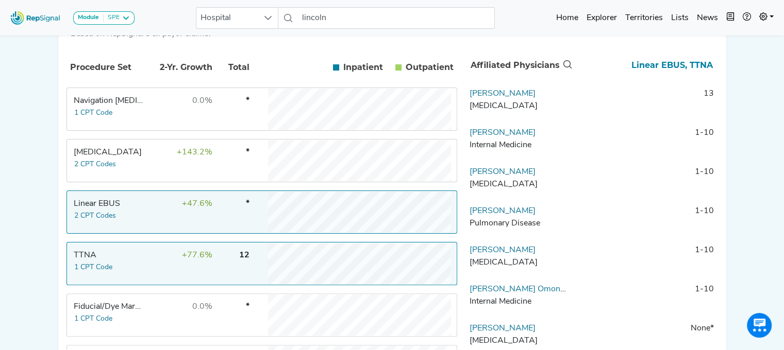
click at [129, 216] on td "Linear EBUS 2 CPT Codes" at bounding box center [106, 212] width 77 height 41
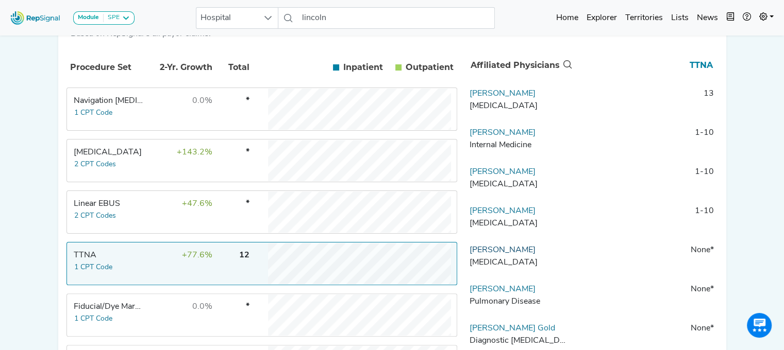
click at [493, 255] on link "[PERSON_NAME]" at bounding box center [502, 250] width 66 height 8
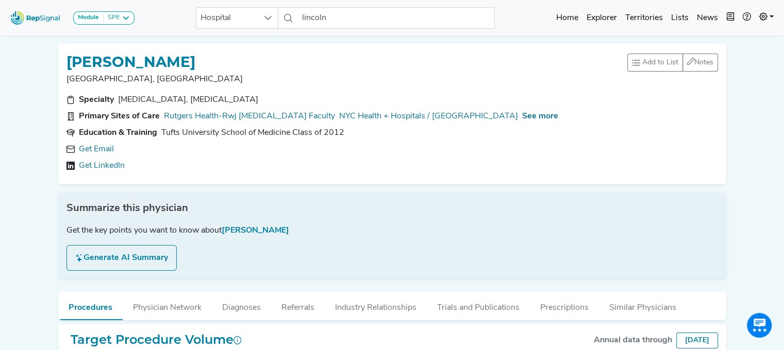
click at [126, 164] on div "Get LinkedIn" at bounding box center [391, 166] width 651 height 12
click at [114, 166] on link "Get LinkedIn" at bounding box center [102, 166] width 46 height 12
click at [193, 171] on link "[URL][DOMAIN_NAME][PERSON_NAME]" at bounding box center [156, 166] width 154 height 12
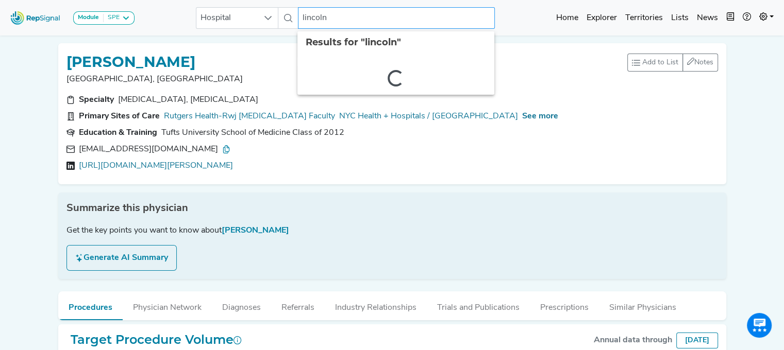
drag, startPoint x: 328, startPoint y: 16, endPoint x: 266, endPoint y: 5, distance: 62.8
click at [266, 5] on div "Module SPE [MEDICAL_DATA] Disposable Bronchoscope SBRT SPE TTNA [MEDICAL_DATA] …" at bounding box center [392, 17] width 784 height 27
type input "westchester"
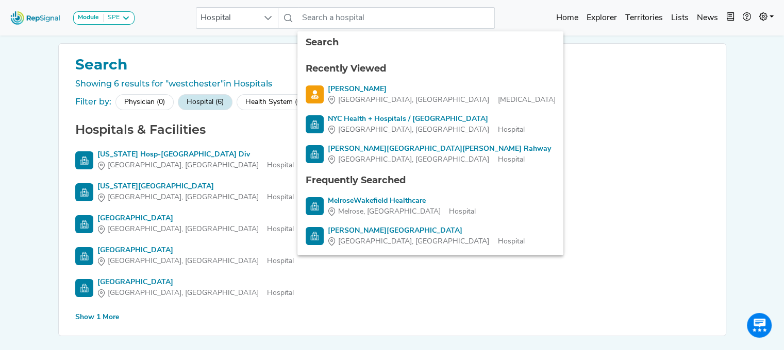
click at [91, 312] on div "Show 1 More" at bounding box center [97, 317] width 44 height 11
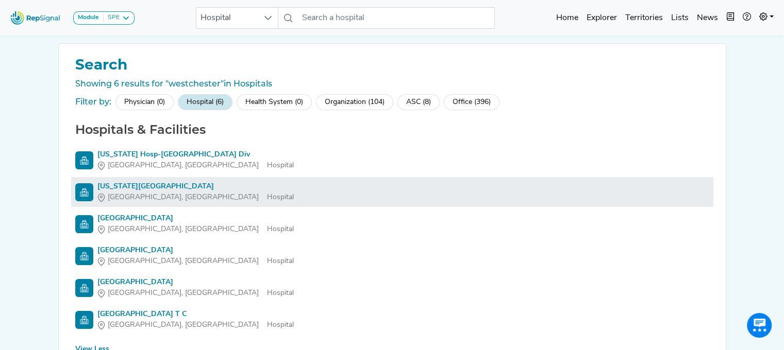
click at [124, 199] on span "[GEOGRAPHIC_DATA], [GEOGRAPHIC_DATA]" at bounding box center [183, 197] width 151 height 11
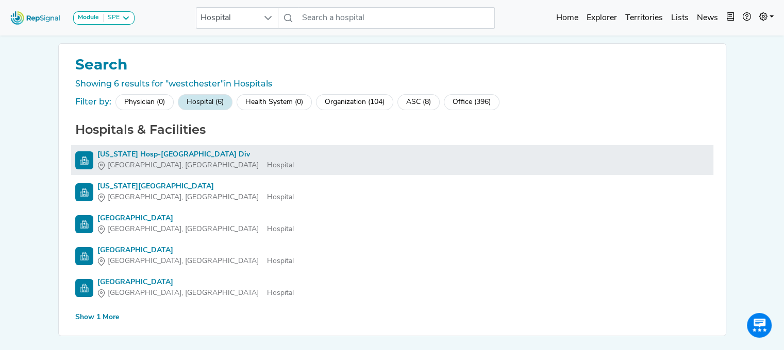
click at [131, 171] on li "[US_STATE] Hosp-[GEOGRAPHIC_DATA], [GEOGRAPHIC_DATA]" at bounding box center [392, 160] width 642 height 30
click at [123, 158] on div "[US_STATE] Hosp-[GEOGRAPHIC_DATA] Div" at bounding box center [195, 154] width 196 height 11
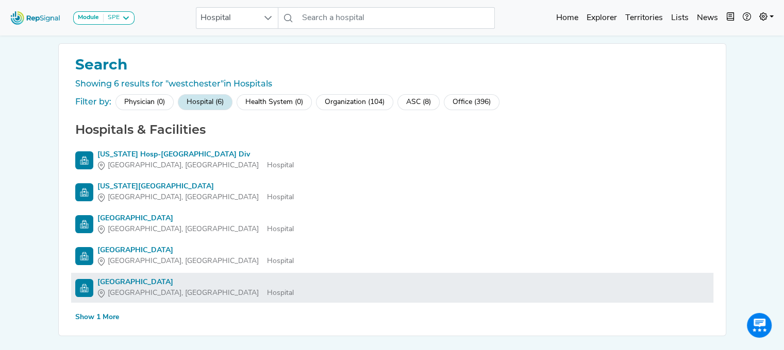
click at [115, 285] on div "[GEOGRAPHIC_DATA]" at bounding box center [195, 282] width 196 height 11
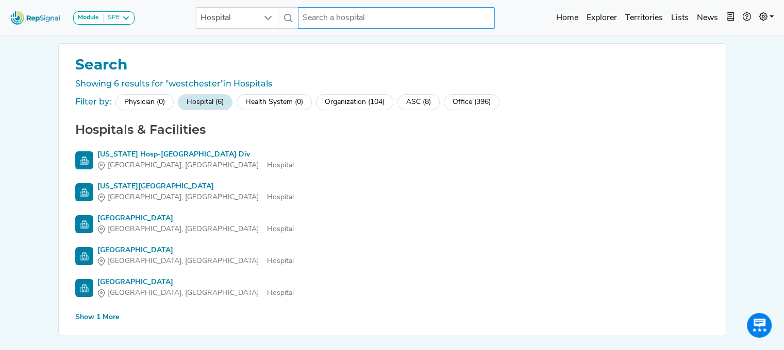
click at [346, 19] on input "text" at bounding box center [396, 18] width 197 height 22
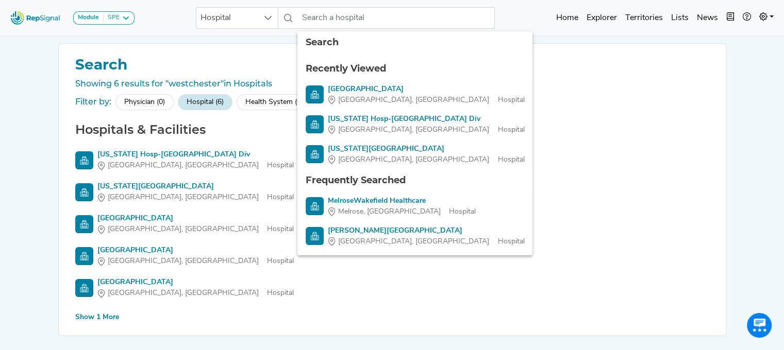
click at [103, 317] on div "Show 1 More" at bounding box center [97, 317] width 44 height 11
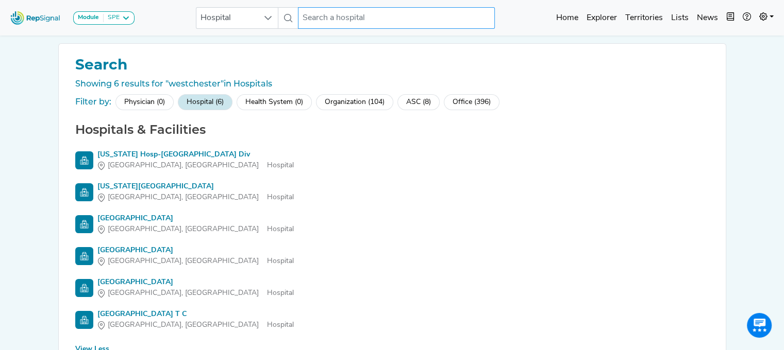
click at [317, 18] on input "text" at bounding box center [396, 18] width 197 height 22
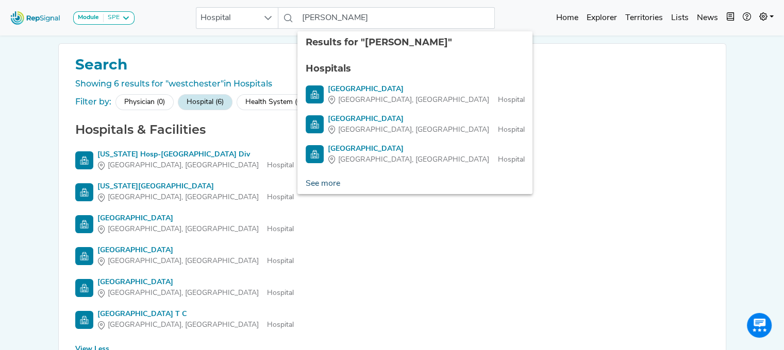
click at [338, 183] on link "See more" at bounding box center [322, 184] width 51 height 21
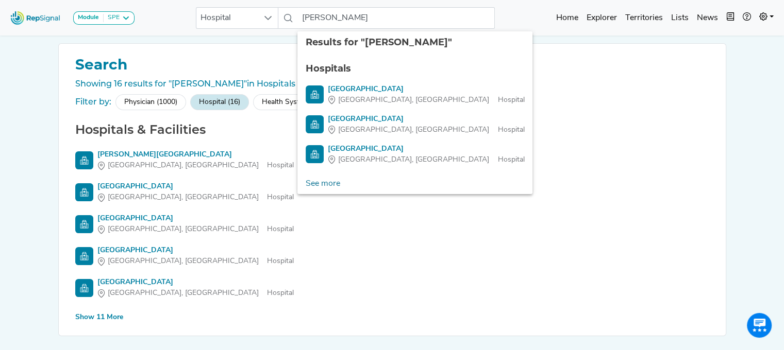
click at [87, 322] on div "Show 11 More" at bounding box center [99, 317] width 48 height 11
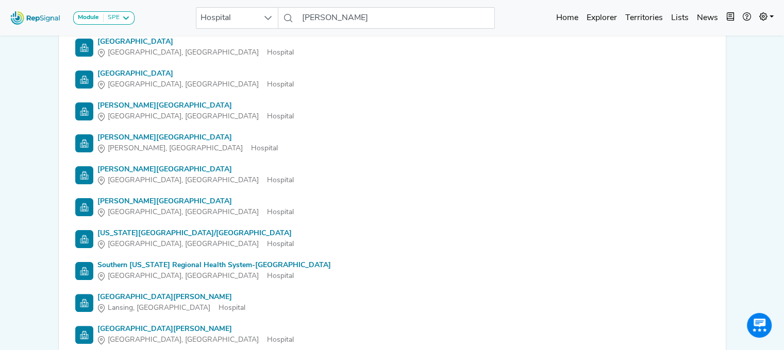
scroll to position [210, 0]
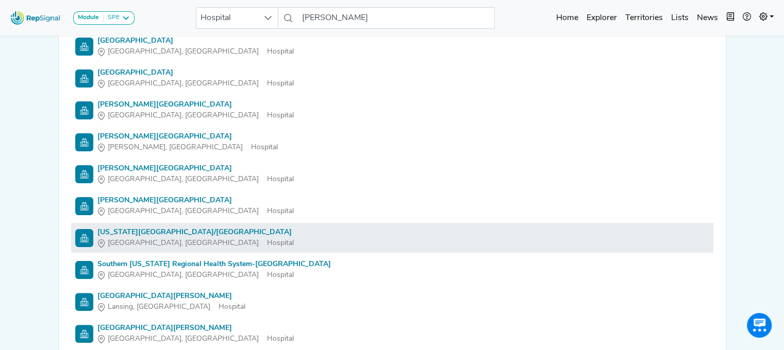
click at [171, 234] on div "[US_STATE][GEOGRAPHIC_DATA]/[GEOGRAPHIC_DATA]" at bounding box center [195, 232] width 196 height 11
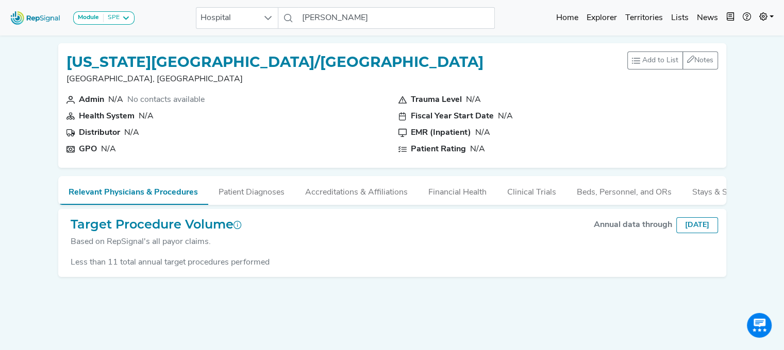
click at [251, 309] on div "[US_STATE][GEOGRAPHIC_DATA]/[PERSON_NAME][GEOGRAPHIC_DATA], [GEOGRAPHIC_DATA] A…" at bounding box center [392, 184] width 680 height 298
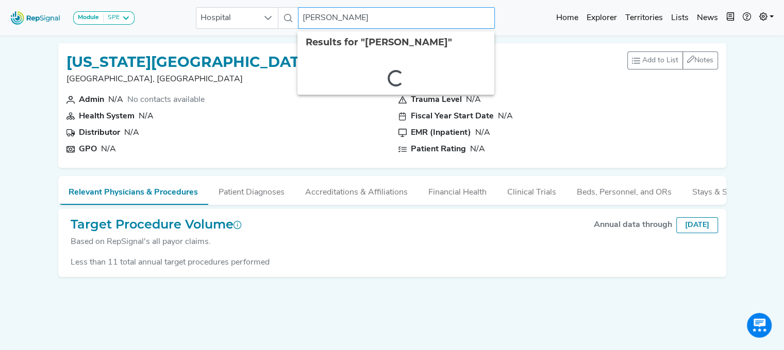
drag, startPoint x: 347, startPoint y: 8, endPoint x: 329, endPoint y: 22, distance: 22.5
click at [329, 22] on input "[PERSON_NAME]" at bounding box center [396, 18] width 197 height 22
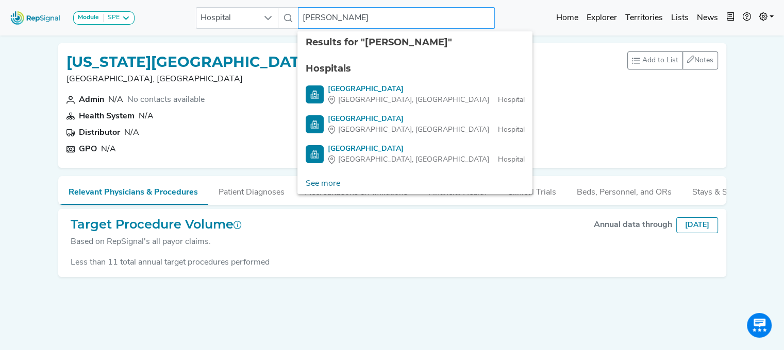
click at [351, 14] on input "[PERSON_NAME]" at bounding box center [396, 18] width 197 height 22
drag, startPoint x: 351, startPoint y: 14, endPoint x: 276, endPoint y: 25, distance: 76.0
click at [276, 25] on div "Hospital [PERSON_NAME] 4 results are available" at bounding box center [345, 18] width 299 height 22
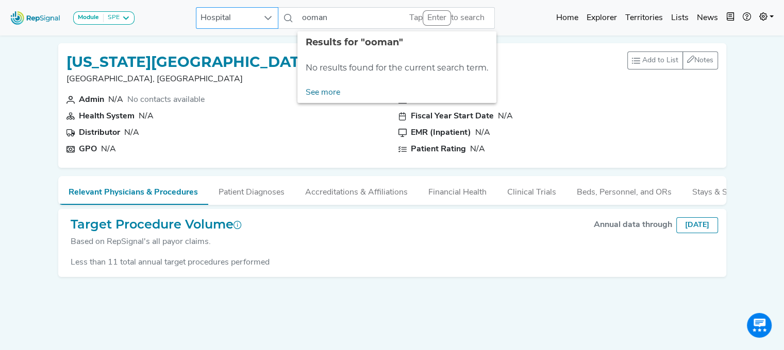
click at [267, 20] on icon at bounding box center [268, 18] width 8 height 8
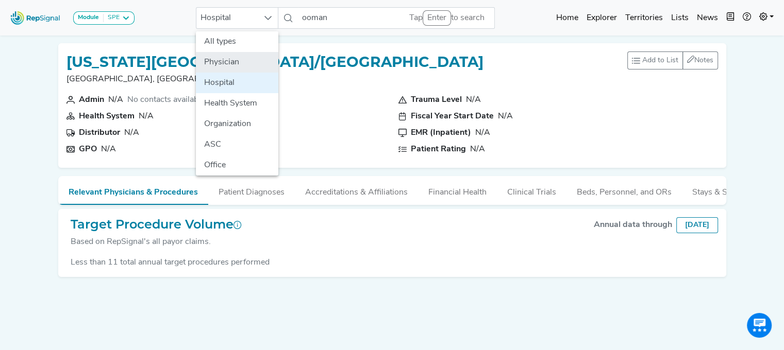
click at [246, 66] on li "Physician" at bounding box center [237, 62] width 82 height 21
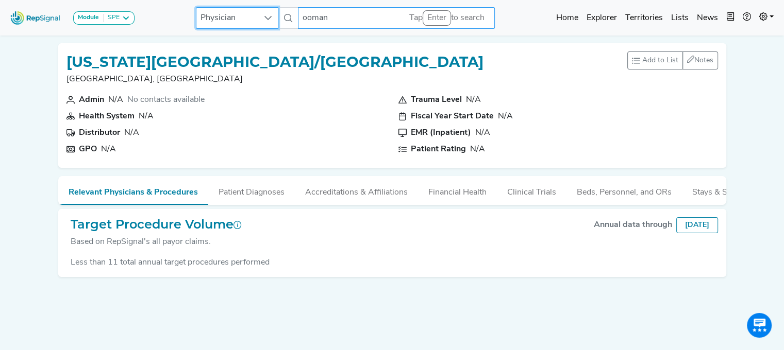
click at [336, 19] on input "ooman" at bounding box center [396, 18] width 197 height 22
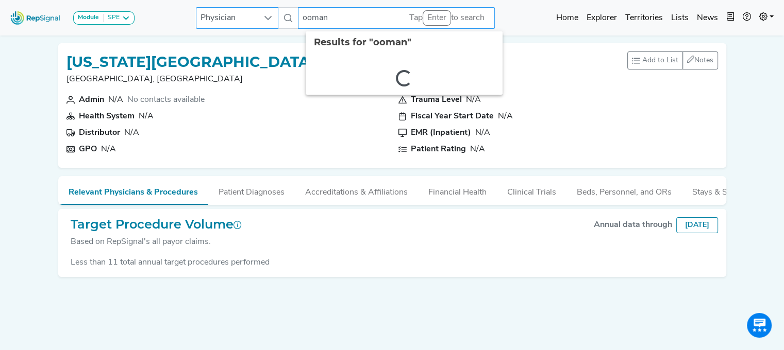
drag, startPoint x: 356, startPoint y: 16, endPoint x: 235, endPoint y: 8, distance: 120.9
click at [235, 8] on div "Physician ooman 2 results are available" at bounding box center [345, 18] width 299 height 22
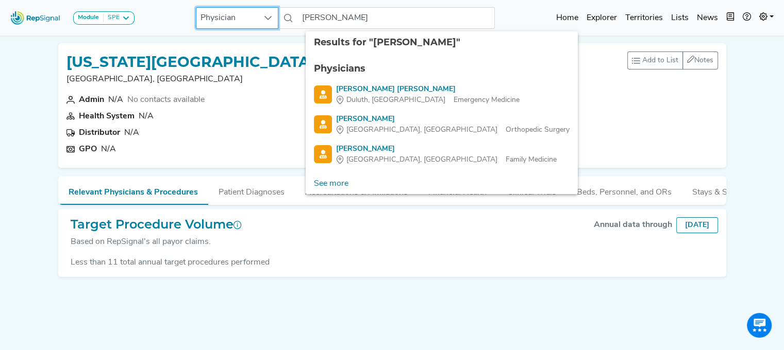
drag, startPoint x: 234, startPoint y: 8, endPoint x: 217, endPoint y: 24, distance: 23.3
click at [217, 24] on span "Physician" at bounding box center [227, 18] width 62 height 21
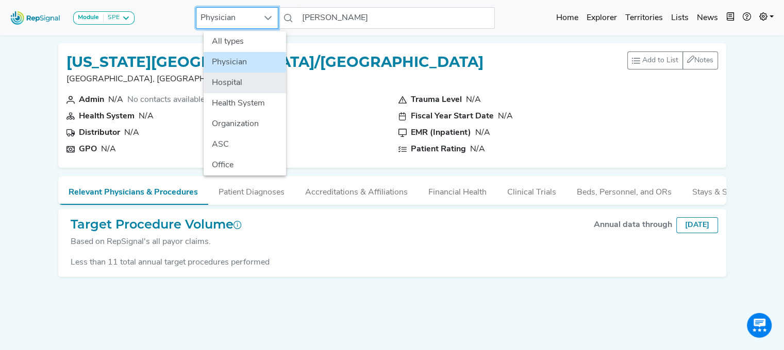
click at [226, 80] on li "Hospital" at bounding box center [245, 83] width 82 height 21
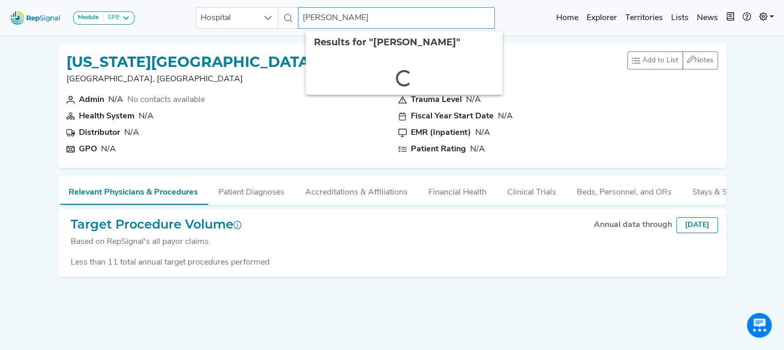
click at [342, 14] on input "[PERSON_NAME]" at bounding box center [396, 18] width 197 height 22
type input "[PERSON_NAME]"
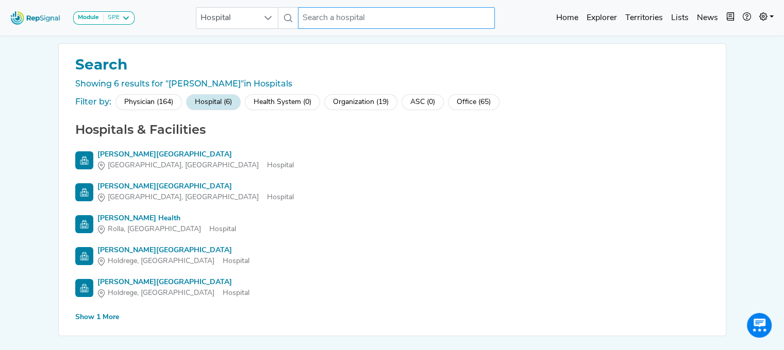
click at [342, 14] on input "text" at bounding box center [396, 18] width 197 height 22
click at [86, 315] on div "Show 1 More" at bounding box center [97, 317] width 44 height 11
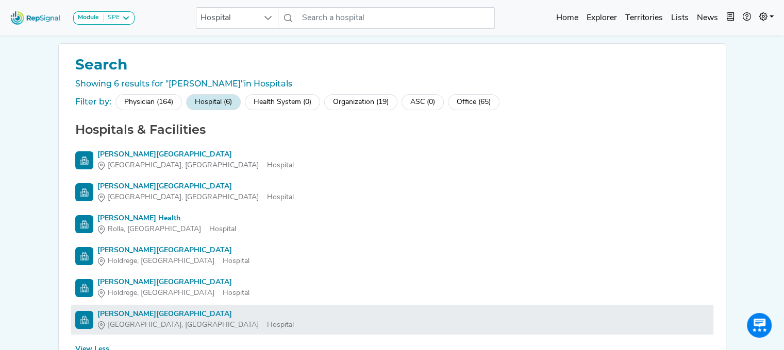
click at [179, 325] on div "[GEOGRAPHIC_DATA], [GEOGRAPHIC_DATA]" at bounding box center [195, 325] width 196 height 11
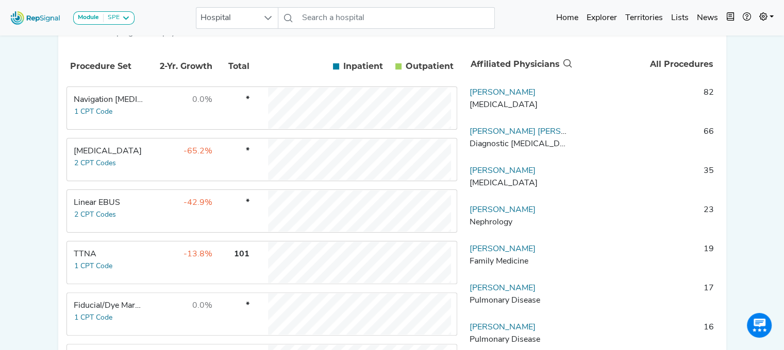
scroll to position [248, 8]
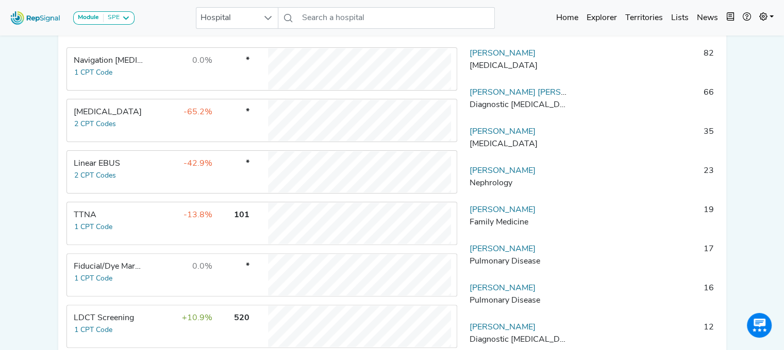
click at [99, 165] on div "Linear EBUS" at bounding box center [109, 164] width 71 height 12
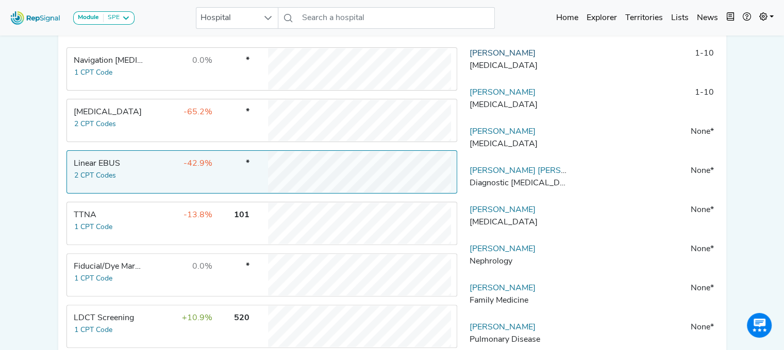
click at [507, 58] on link "[PERSON_NAME]" at bounding box center [502, 53] width 66 height 8
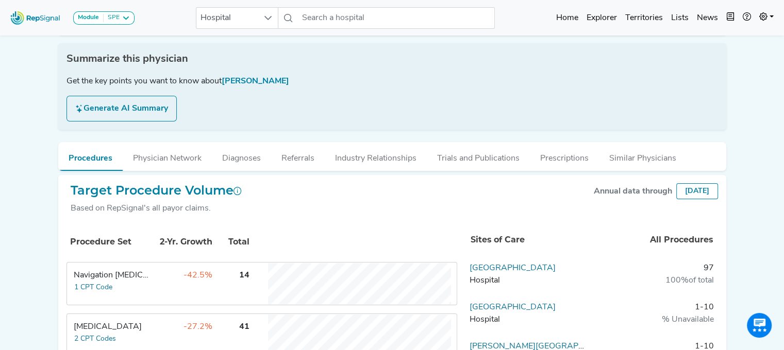
scroll to position [0, 8]
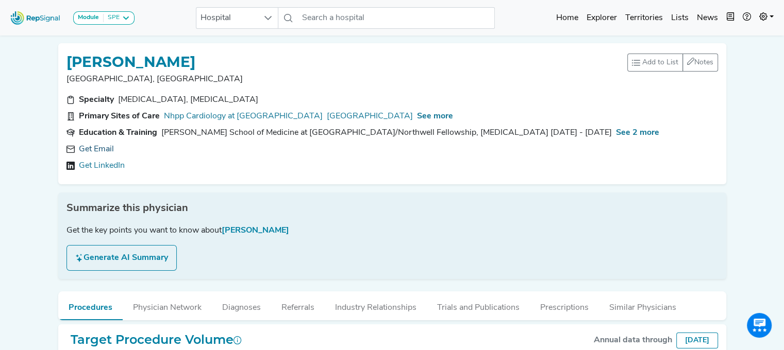
click at [91, 148] on link "Get Email" at bounding box center [96, 149] width 35 height 12
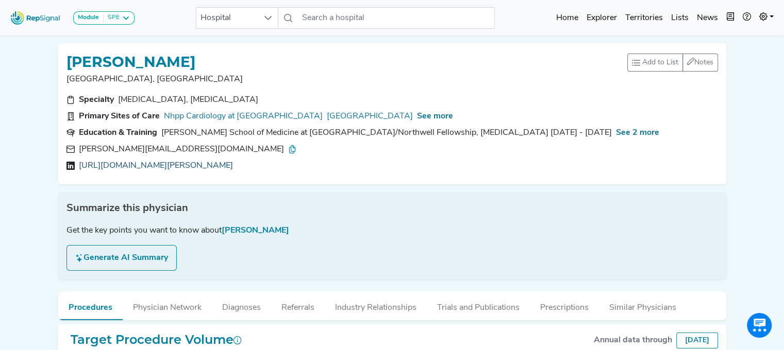
click at [180, 163] on link "[URL][DOMAIN_NAME][PERSON_NAME]" at bounding box center [156, 166] width 154 height 12
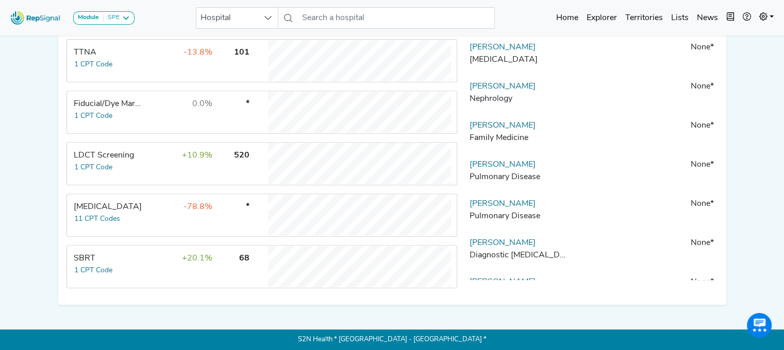
scroll to position [414, 8]
click at [327, 22] on input "text" at bounding box center [396, 18] width 197 height 22
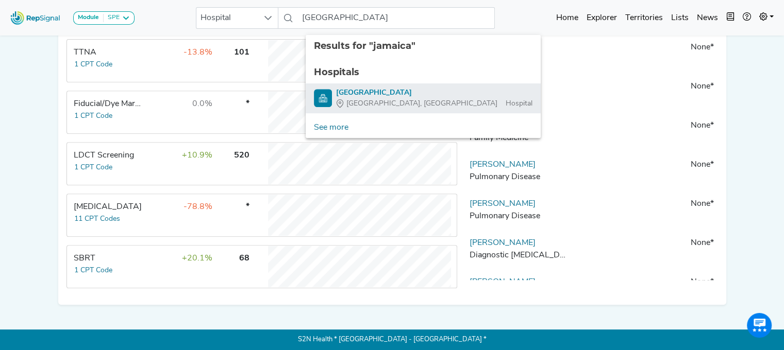
click at [358, 90] on div "[GEOGRAPHIC_DATA]" at bounding box center [434, 93] width 196 height 11
type input "[GEOGRAPHIC_DATA]"
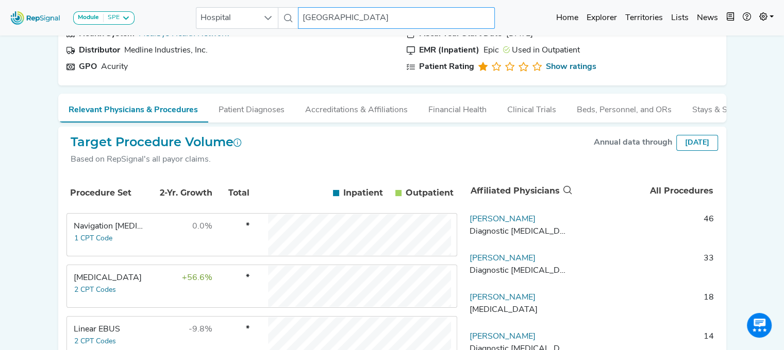
scroll to position [181, 8]
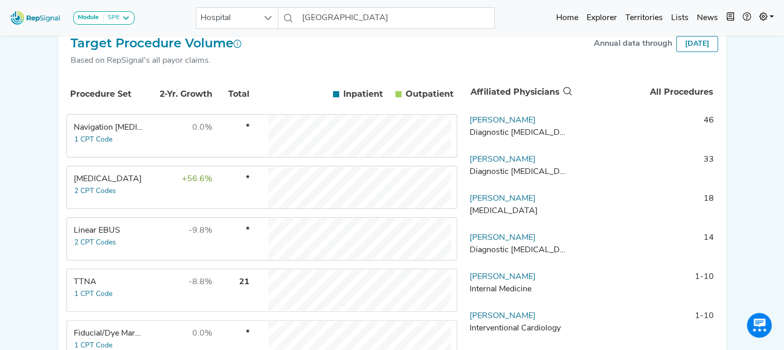
click at [147, 239] on td "-9.8%" at bounding box center [179, 239] width 67 height 41
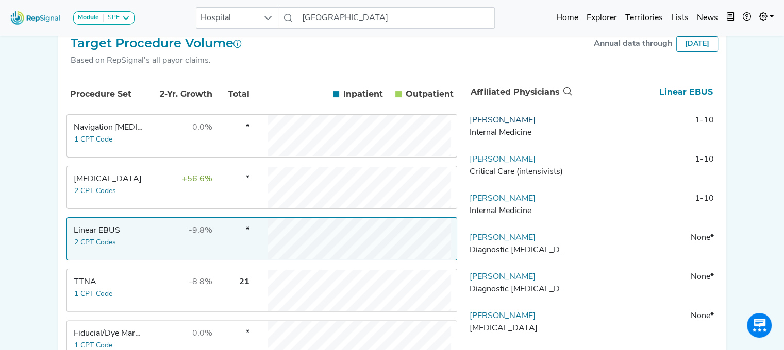
click at [504, 125] on link "[PERSON_NAME]" at bounding box center [502, 120] width 66 height 8
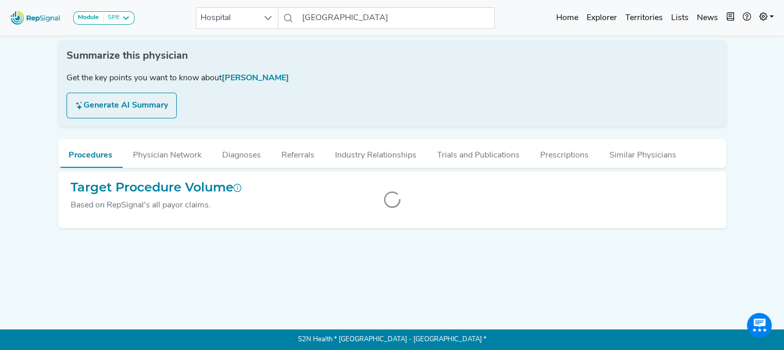
scroll to position [0, 8]
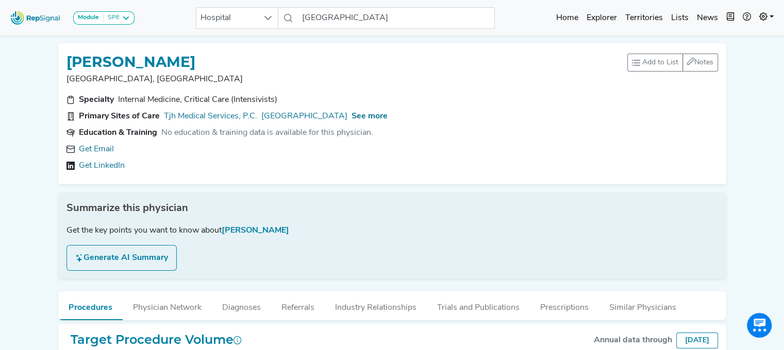
click at [89, 159] on div "Get Email Get LinkedIn" at bounding box center [391, 157] width 651 height 29
click at [94, 169] on link "Get LinkedIn" at bounding box center [102, 166] width 46 height 12
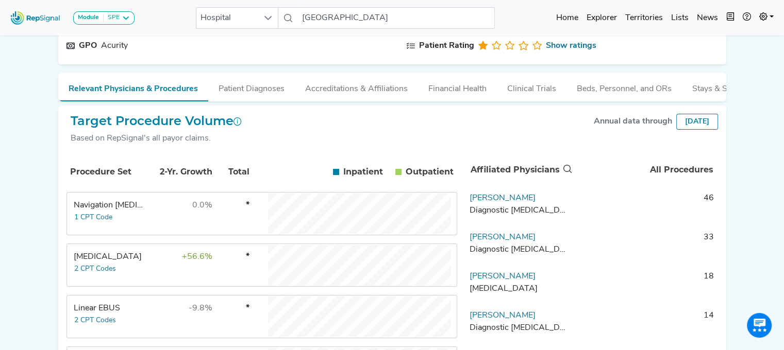
scroll to position [194, 8]
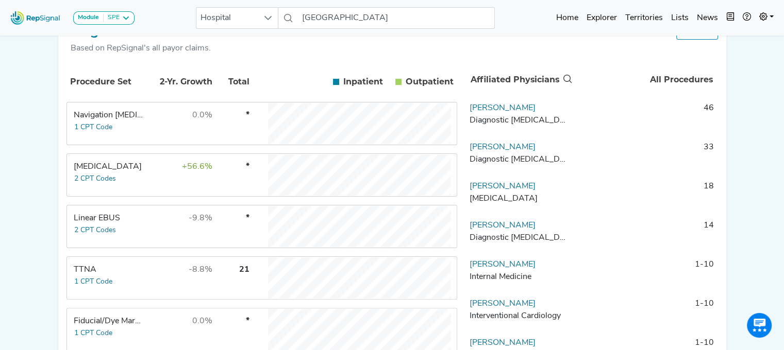
click at [149, 226] on td "-9.8%" at bounding box center [179, 226] width 67 height 41
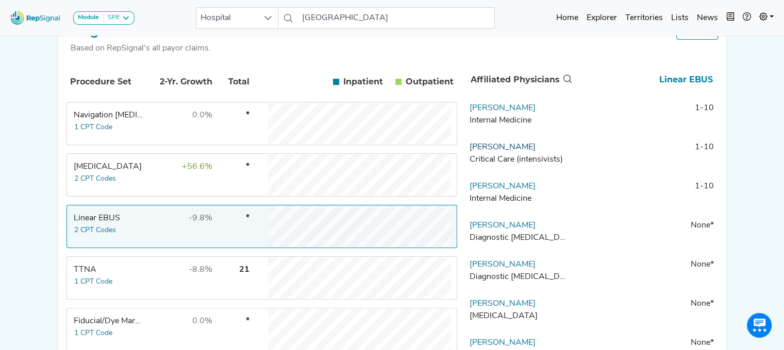
click at [490, 152] on link "[PERSON_NAME]" at bounding box center [502, 147] width 66 height 8
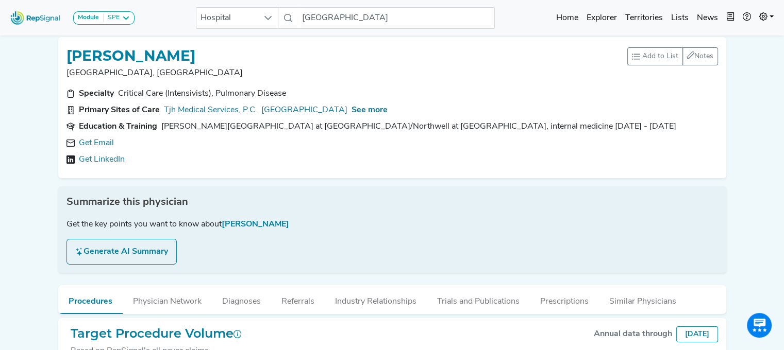
scroll to position [0, 8]
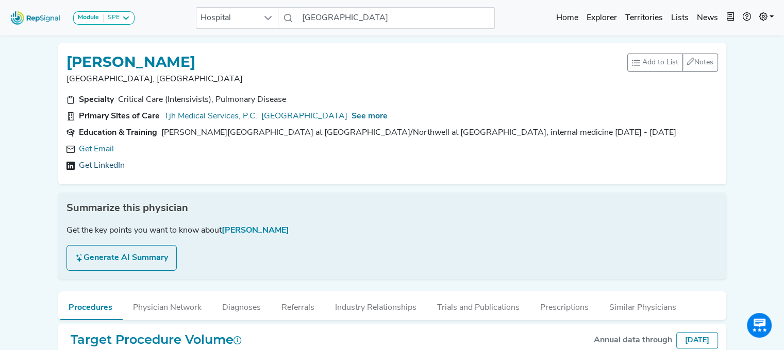
click at [105, 164] on link "Get LinkedIn" at bounding box center [102, 166] width 46 height 12
drag, startPoint x: 153, startPoint y: 148, endPoint x: 80, endPoint y: 153, distance: 73.4
click at [80, 153] on div "[EMAIL_ADDRESS][DOMAIN_NAME]" at bounding box center [155, 149] width 152 height 12
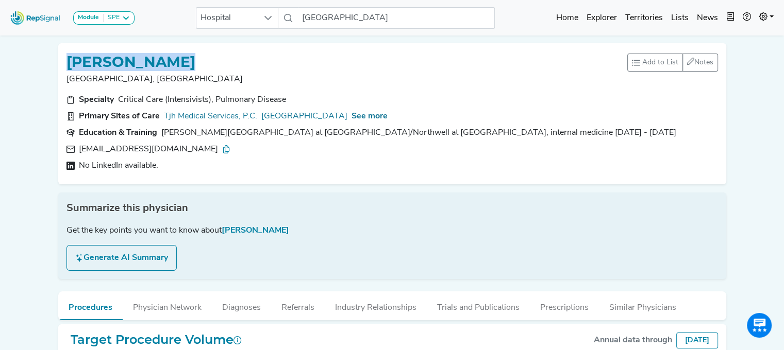
drag, startPoint x: 206, startPoint y: 61, endPoint x: 43, endPoint y: 45, distance: 164.1
click at [43, 45] on div "Module SPE [MEDICAL_DATA] Disposable Bronchoscope SBRT SPE TTNA [MEDICAL_DATA] …" at bounding box center [392, 229] width 784 height 459
copy h1 "[PERSON_NAME]"
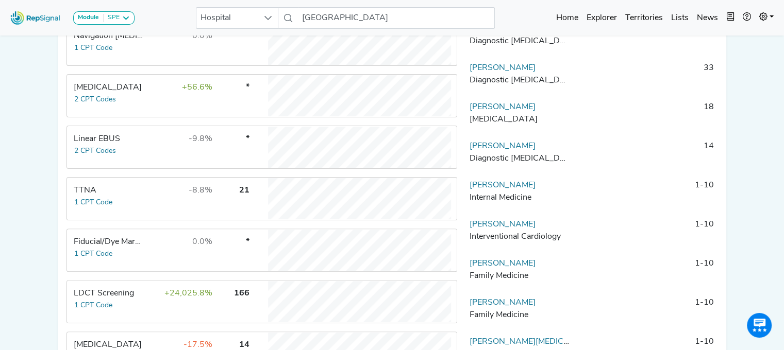
scroll to position [308, 8]
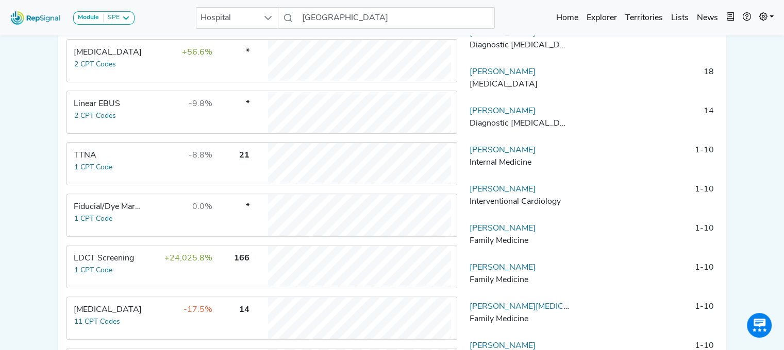
click at [167, 103] on td "-9.8%" at bounding box center [179, 112] width 67 height 41
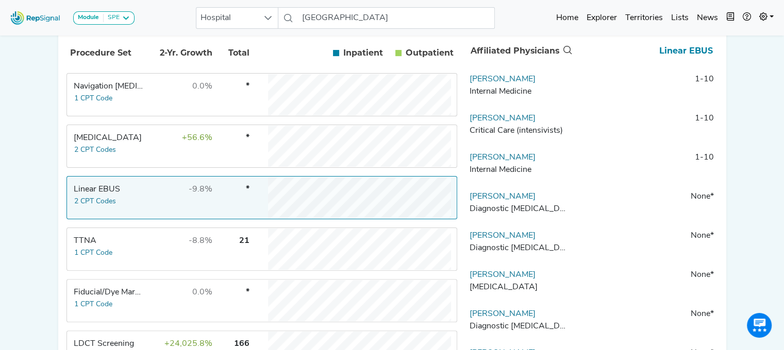
scroll to position [224, 8]
drag, startPoint x: 18, startPoint y: 57, endPoint x: 155, endPoint y: 279, distance: 261.0
click at [18, 57] on div "Module SPE [MEDICAL_DATA] Disposable Bronchoscope SBRT SPE TTNA [MEDICAL_DATA] …" at bounding box center [392, 157] width 784 height 762
drag, startPoint x: 519, startPoint y: 167, endPoint x: 461, endPoint y: 164, distance: 58.3
click at [465, 164] on td "[PERSON_NAME] Internal Medicine" at bounding box center [519, 165] width 108 height 31
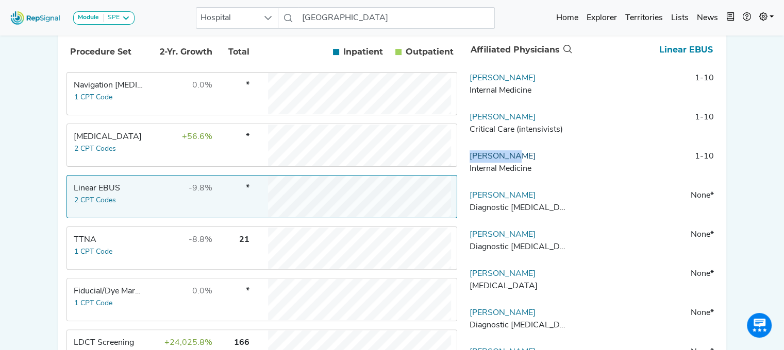
copy link "[PERSON_NAME]"
drag, startPoint x: 523, startPoint y: 123, endPoint x: 462, endPoint y: 127, distance: 61.4
click at [465, 127] on td "Khalid Gafoor Critical Care (intensivists)" at bounding box center [519, 126] width 108 height 31
copy link "[PERSON_NAME]"
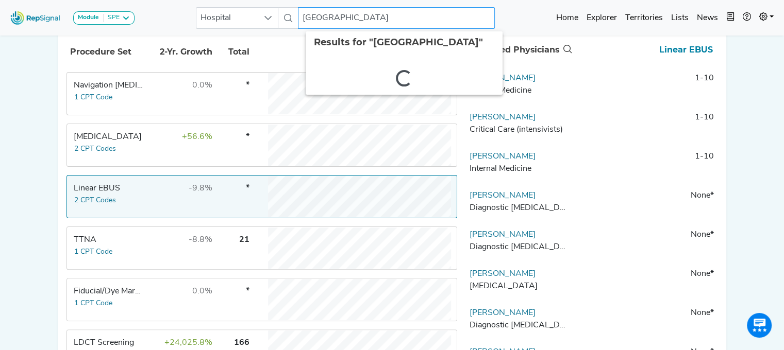
drag, startPoint x: 308, startPoint y: 14, endPoint x: 640, endPoint y: -9, distance: 332.7
click at [640, 0] on html "Module SPE Bronchoscopy Disposable Bronchoscope SBRT SPE TTNA Thoracic Surgery …" at bounding box center [392, 157] width 784 height 762
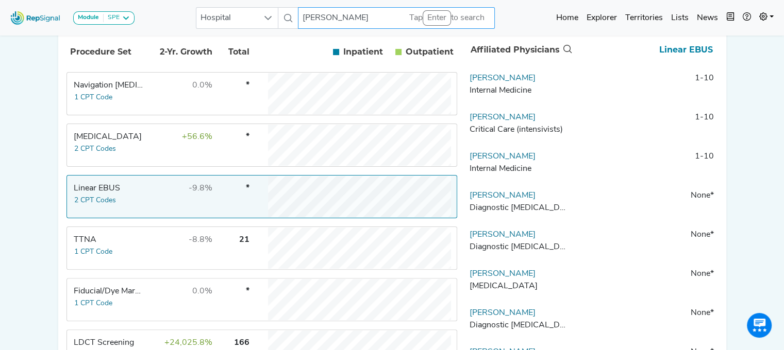
type input "J"
type input "queens"
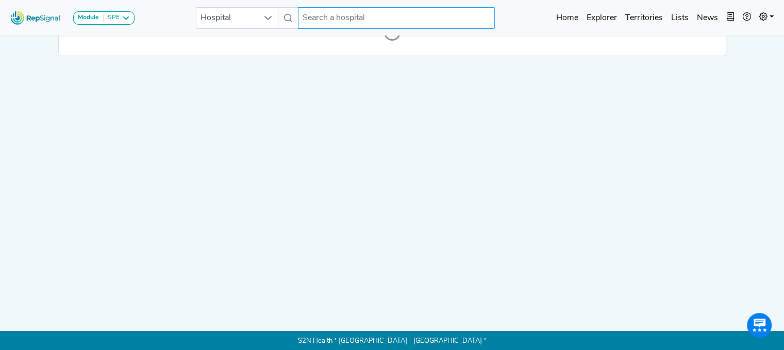
scroll to position [0, 8]
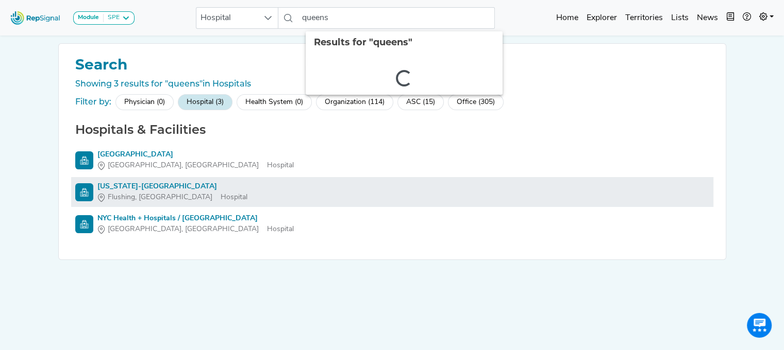
click at [175, 186] on div "New York-Presbyterian Queens" at bounding box center [172, 186] width 150 height 11
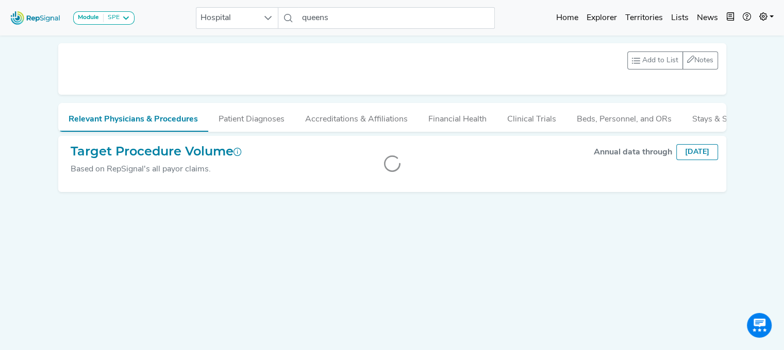
click at [657, 272] on div "Add to List Recent Lists: Starred Hospitals Create New List Save Notes 0 unread…" at bounding box center [392, 184] width 680 height 298
click at [330, 10] on input "queens" at bounding box center [396, 18] width 197 height 22
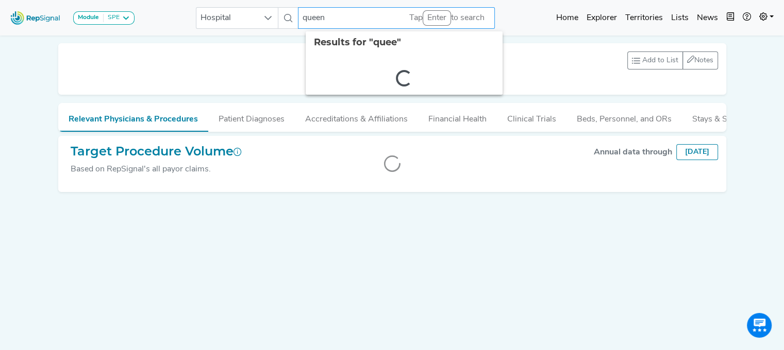
type input "queens"
click at [441, 260] on div "Add to List Recent Lists: Starred Hospitals Create New List Save Notes 0 unread…" at bounding box center [392, 184] width 680 height 298
